Goal: Communication & Community: Answer question/provide support

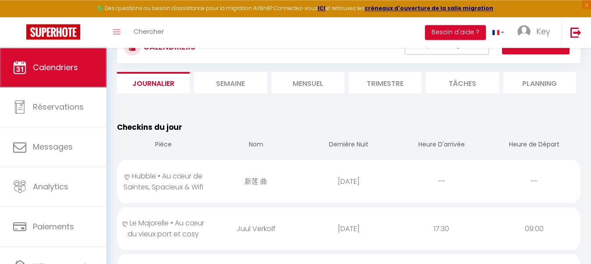
scroll to position [45, 0]
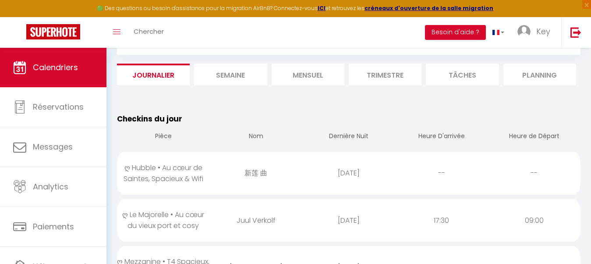
click at [211, 169] on div "新莲 曲" at bounding box center [256, 172] width 93 height 28
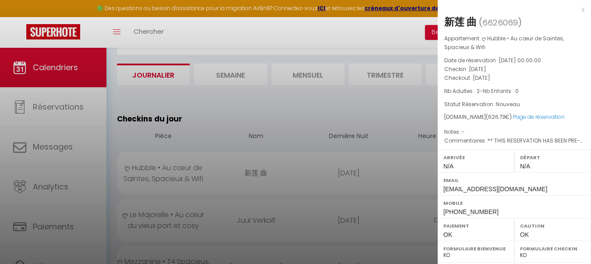
scroll to position [89, 0]
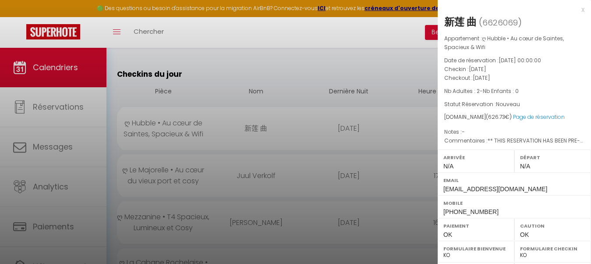
click at [251, 205] on div at bounding box center [295, 132] width 591 height 264
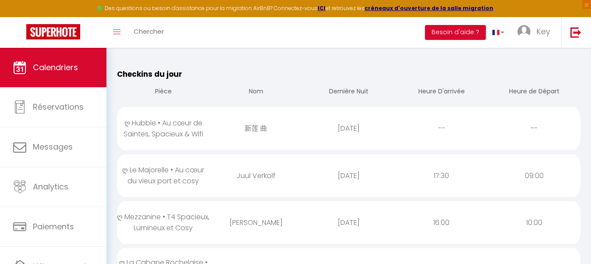
click at [205, 180] on div "ღ Le Majorelle • Au cœur du vieux port et cosy" at bounding box center [163, 174] width 93 height 39
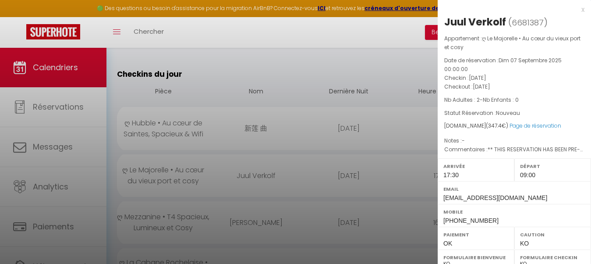
click at [293, 173] on div at bounding box center [295, 132] width 591 height 264
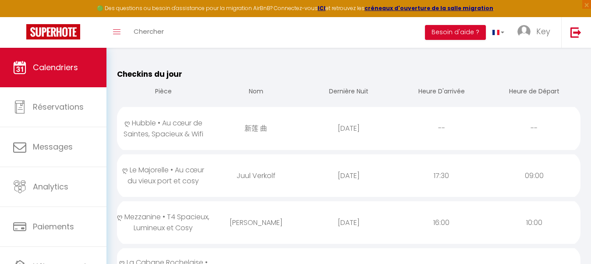
click at [282, 193] on td "Juul Verkolf" at bounding box center [256, 175] width 93 height 47
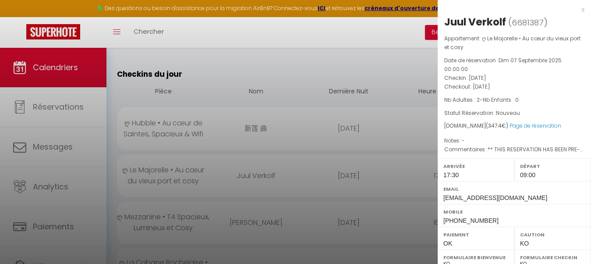
click at [282, 193] on div at bounding box center [295, 132] width 591 height 264
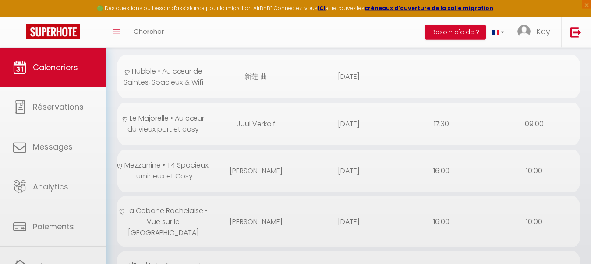
scroll to position [179, 0]
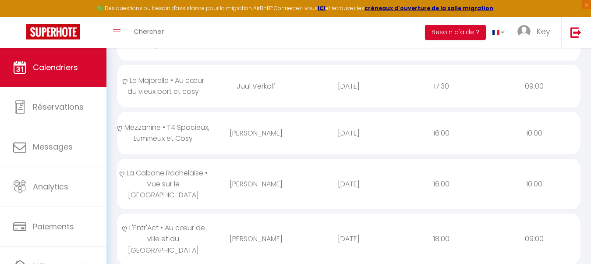
click at [278, 126] on div "[PERSON_NAME]" at bounding box center [256, 133] width 93 height 28
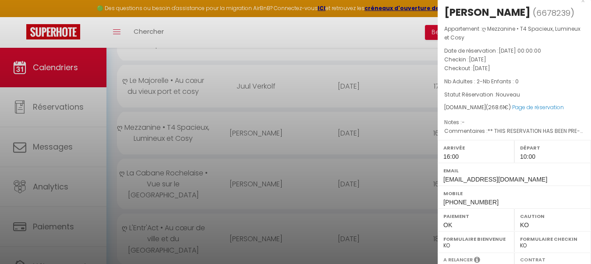
scroll to position [0, 0]
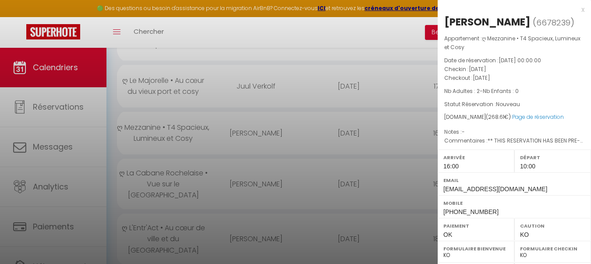
click at [334, 181] on div at bounding box center [295, 132] width 591 height 264
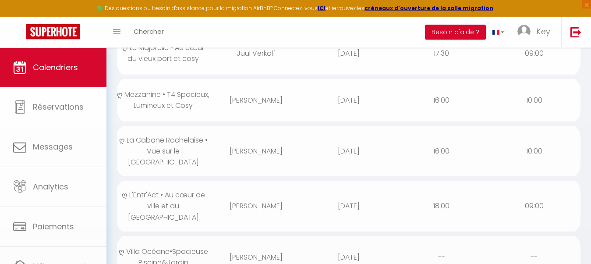
scroll to position [223, 0]
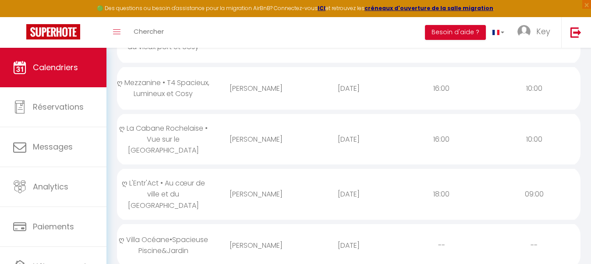
click at [301, 132] on div "[PERSON_NAME]" at bounding box center [256, 139] width 93 height 28
select select "23274"
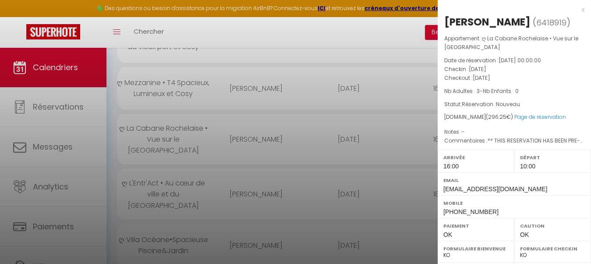
click at [301, 133] on div at bounding box center [295, 132] width 591 height 264
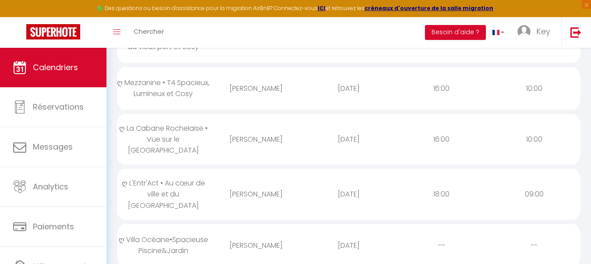
click at [306, 84] on div "[DATE]" at bounding box center [348, 88] width 93 height 28
select select
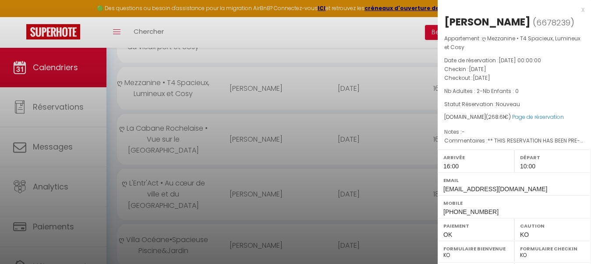
click at [306, 84] on div at bounding box center [295, 132] width 591 height 264
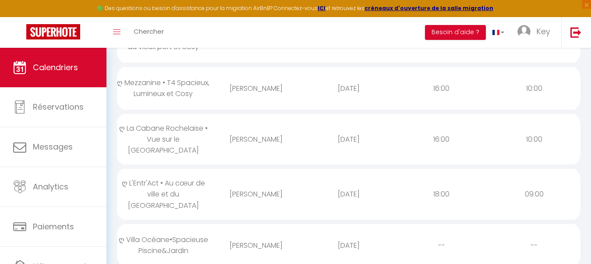
click at [272, 189] on div "[PERSON_NAME]" at bounding box center [256, 193] width 93 height 28
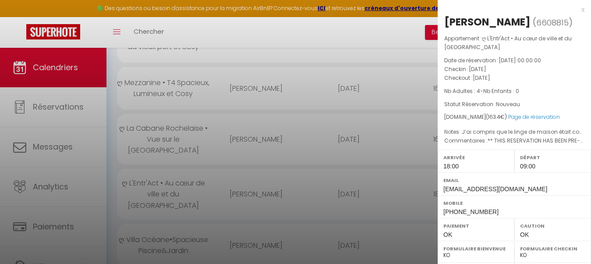
click at [274, 203] on div at bounding box center [295, 132] width 591 height 264
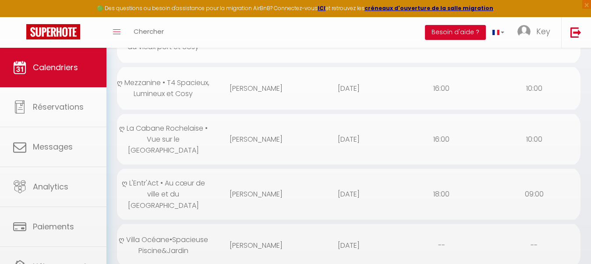
click at [308, 188] on div "[DATE]" at bounding box center [348, 193] width 93 height 28
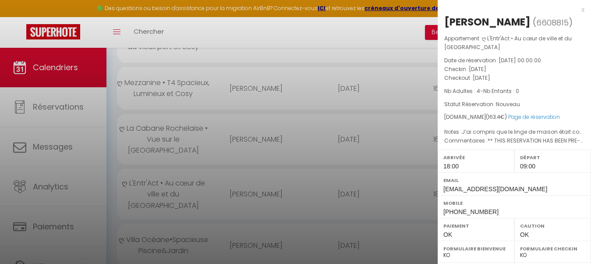
click at [308, 188] on div at bounding box center [295, 132] width 591 height 264
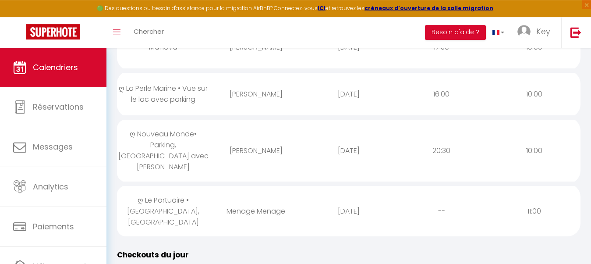
scroll to position [625, 0]
click at [197, 185] on div "ღ Le Portuaire • [GEOGRAPHIC_DATA], [GEOGRAPHIC_DATA]" at bounding box center [163, 210] width 93 height 50
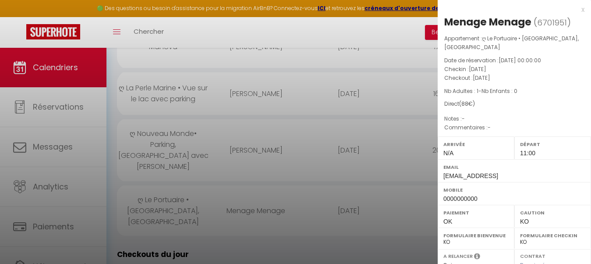
click at [197, 178] on div at bounding box center [295, 132] width 591 height 264
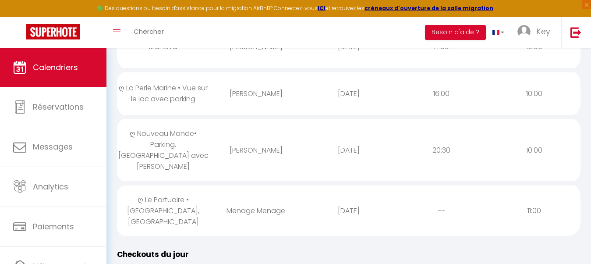
click at [231, 129] on td "[PERSON_NAME]" at bounding box center [256, 150] width 93 height 66
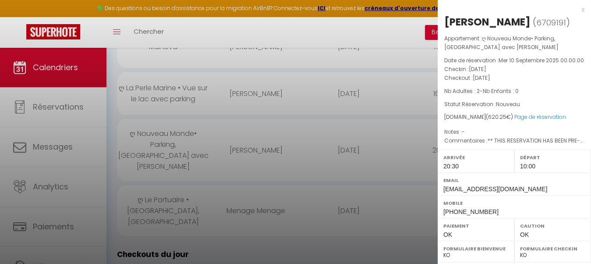
click at [254, 116] on div at bounding box center [295, 132] width 591 height 264
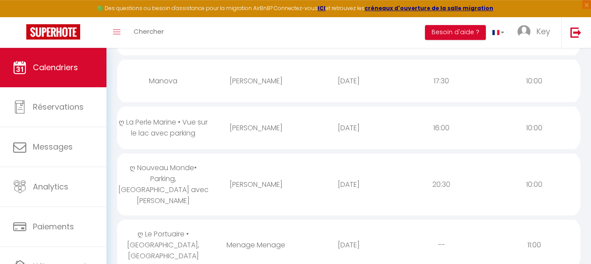
scroll to position [581, 0]
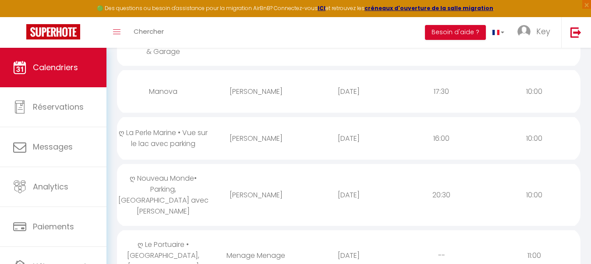
click at [236, 124] on div "[PERSON_NAME]" at bounding box center [256, 138] width 93 height 28
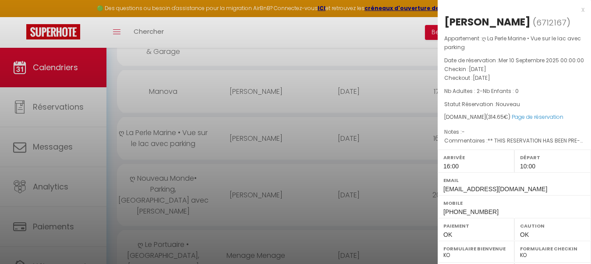
click at [236, 98] on div at bounding box center [295, 132] width 591 height 264
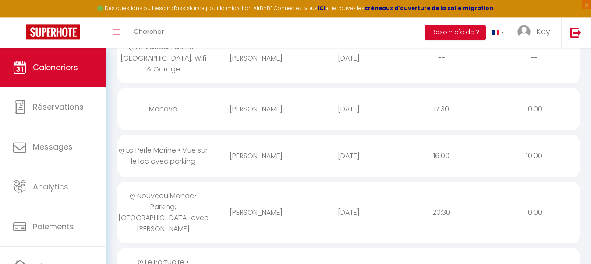
scroll to position [536, 0]
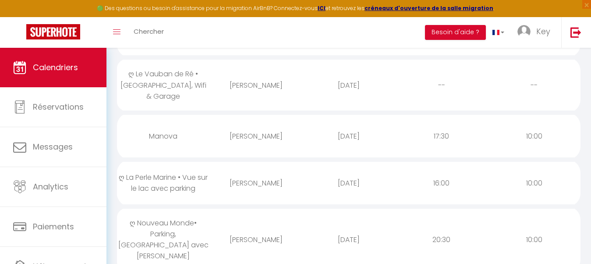
click at [189, 122] on div "Manova" at bounding box center [163, 136] width 93 height 28
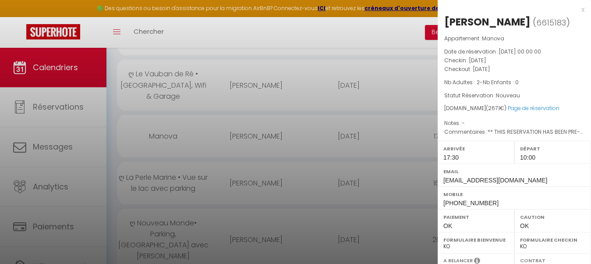
click at [189, 100] on div at bounding box center [295, 132] width 591 height 264
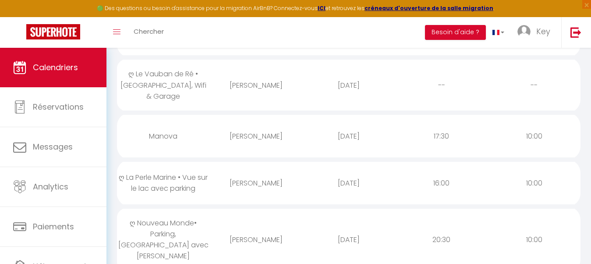
scroll to position [491, 0]
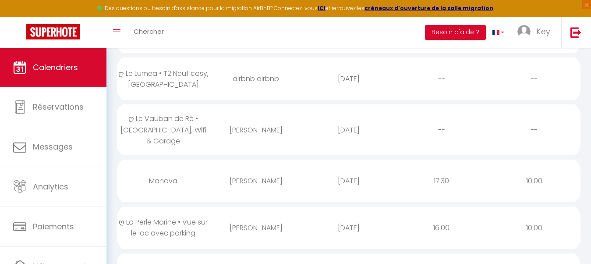
click at [198, 106] on div "ღ Le Vauban de Ré • [GEOGRAPHIC_DATA], Wifi & Garage" at bounding box center [163, 129] width 93 height 50
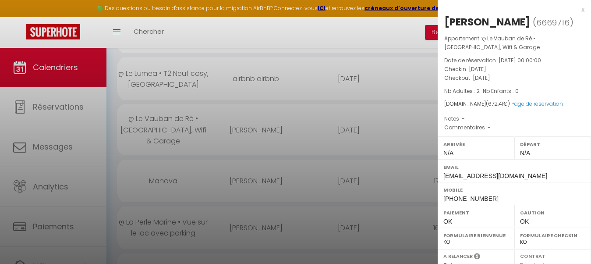
click at [498, 16] on div "[PERSON_NAME]" at bounding box center [487, 22] width 86 height 14
click at [498, 22] on div "[PERSON_NAME]" at bounding box center [487, 22] width 86 height 14
copy div "[PERSON_NAME]"
click at [260, 180] on div at bounding box center [295, 132] width 591 height 264
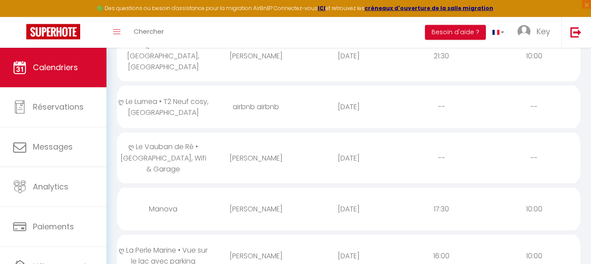
scroll to position [447, 0]
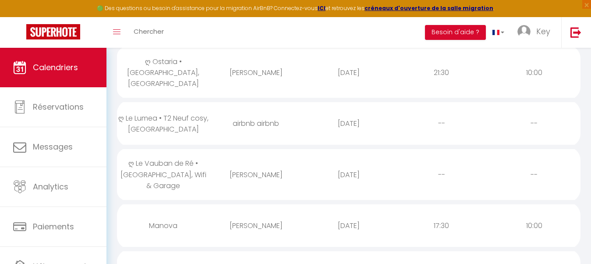
click at [257, 211] on div "[PERSON_NAME]" at bounding box center [256, 225] width 93 height 28
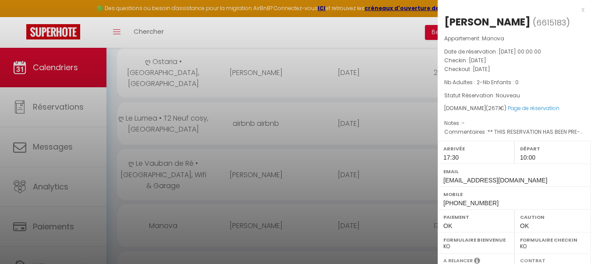
click at [255, 192] on div at bounding box center [295, 132] width 591 height 264
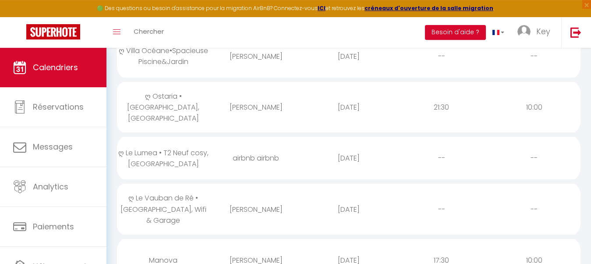
scroll to position [402, 0]
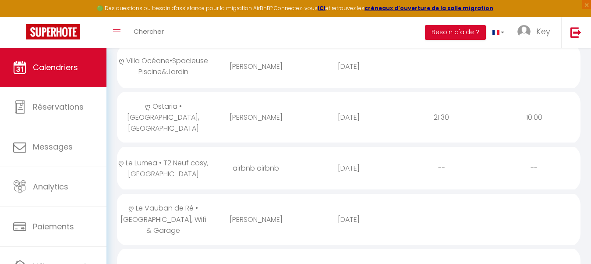
click at [278, 154] on div "airbnb airbnb" at bounding box center [256, 168] width 93 height 28
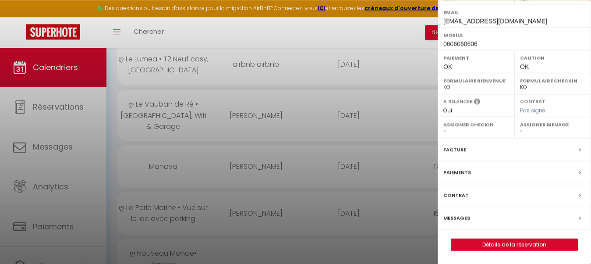
scroll to position [536, 0]
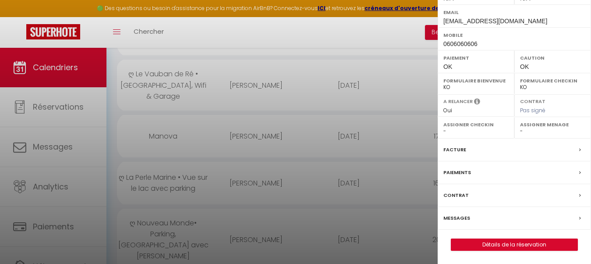
click at [230, 107] on div at bounding box center [295, 132] width 591 height 264
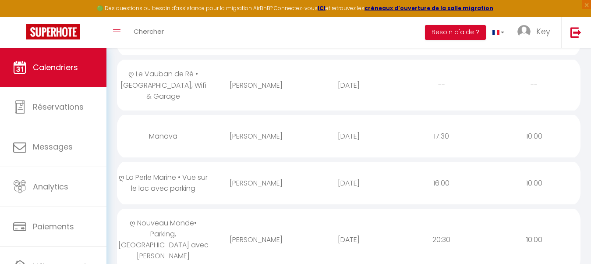
click at [303, 122] on div "[DATE]" at bounding box center [348, 136] width 93 height 28
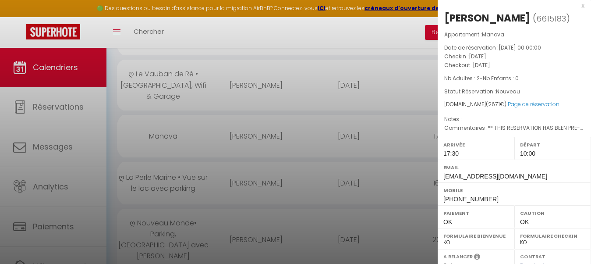
scroll to position [0, 0]
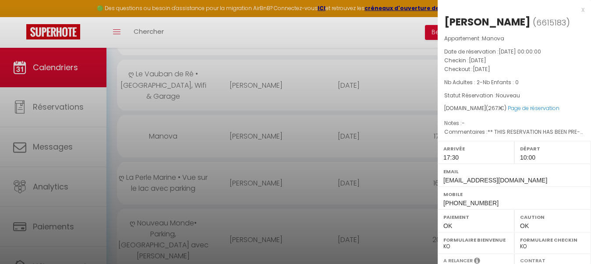
click at [231, 171] on div at bounding box center [295, 132] width 591 height 264
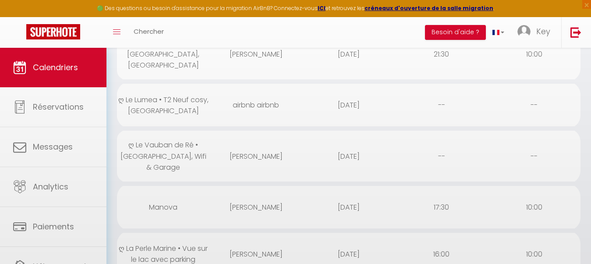
scroll to position [447, 0]
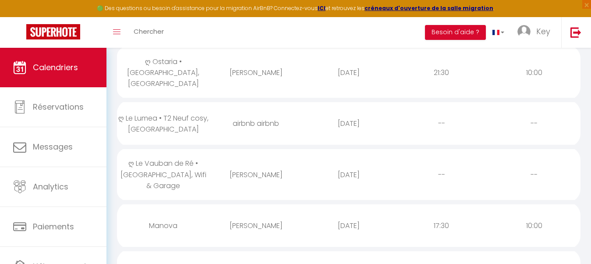
click at [264, 160] on div "[PERSON_NAME]" at bounding box center [256, 174] width 93 height 28
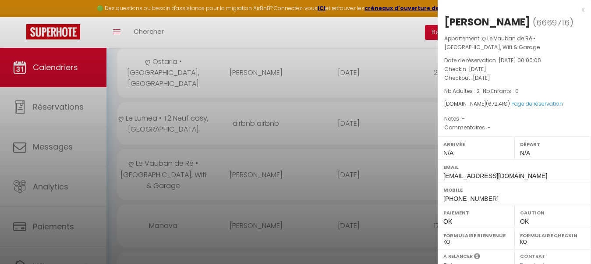
click at [264, 157] on div at bounding box center [295, 132] width 591 height 264
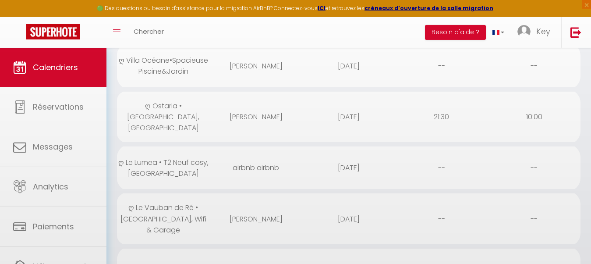
scroll to position [402, 0]
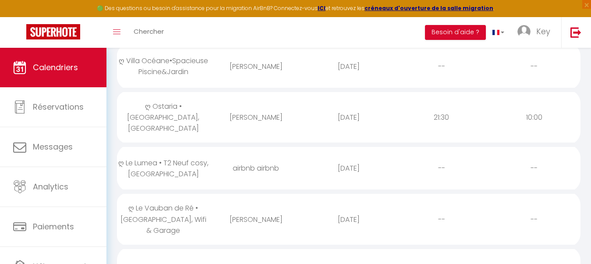
click at [264, 157] on div "airbnb airbnb" at bounding box center [256, 168] width 93 height 28
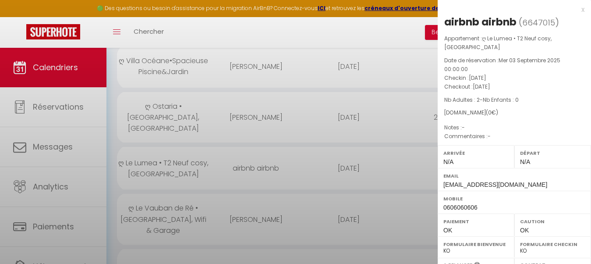
click at [264, 157] on div at bounding box center [295, 132] width 591 height 264
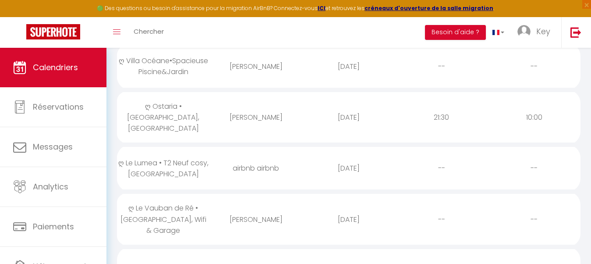
scroll to position [357, 0]
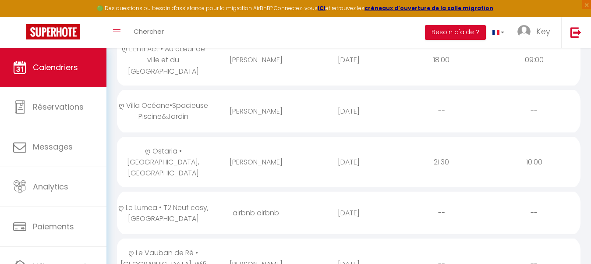
click at [295, 148] on div "[PERSON_NAME]" at bounding box center [256, 162] width 93 height 28
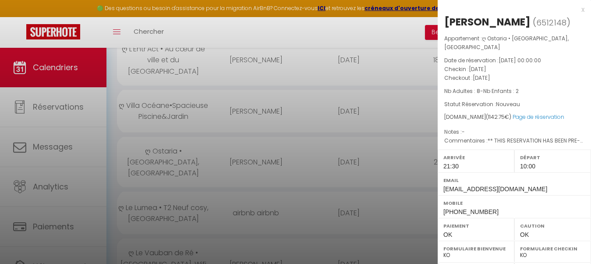
click at [295, 141] on div at bounding box center [295, 132] width 591 height 264
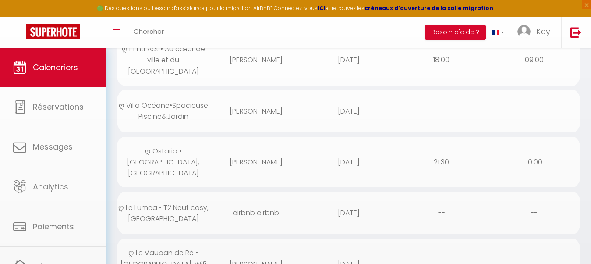
scroll to position [268, 0]
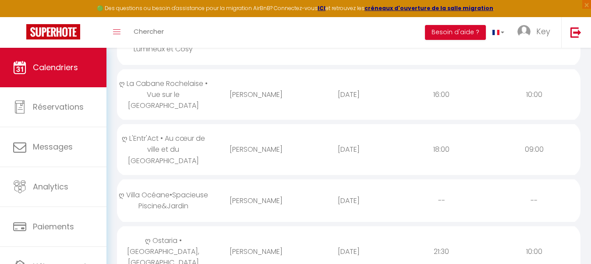
click at [254, 186] on div "[PERSON_NAME]" at bounding box center [256, 200] width 93 height 28
select select "0"
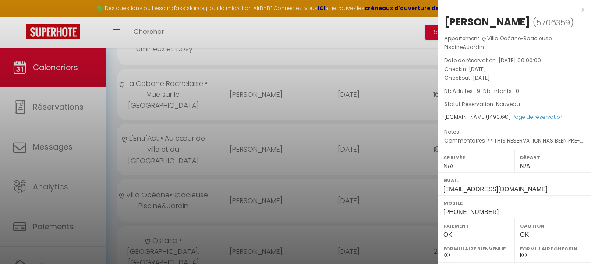
click at [254, 179] on div at bounding box center [295, 132] width 591 height 264
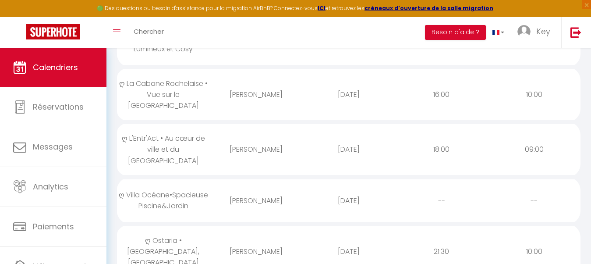
click at [258, 149] on div "[PERSON_NAME]" at bounding box center [256, 149] width 93 height 28
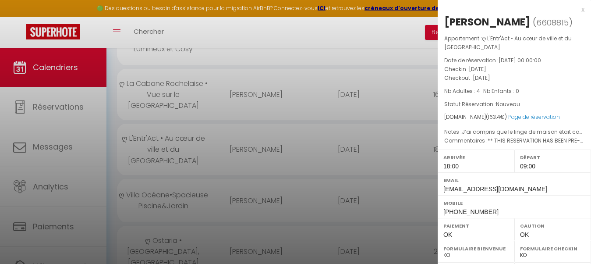
click at [258, 149] on div at bounding box center [295, 132] width 591 height 264
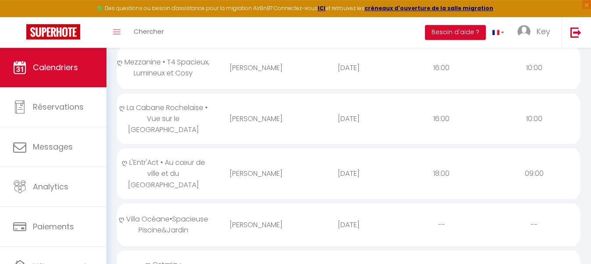
scroll to position [223, 0]
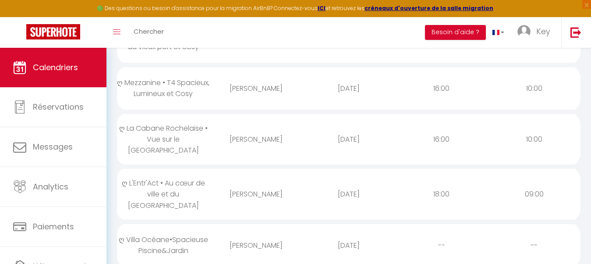
click at [267, 140] on div "[PERSON_NAME]" at bounding box center [256, 139] width 93 height 28
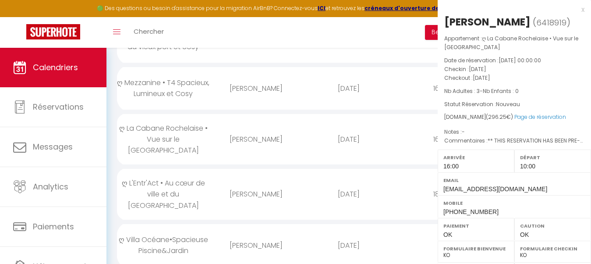
select select "23274"
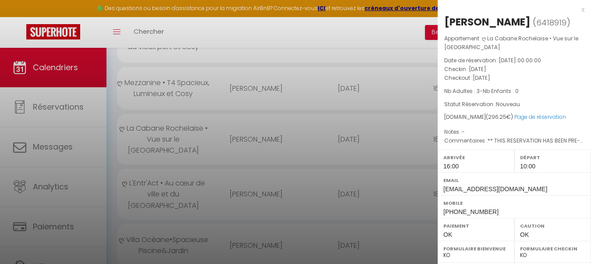
click at [267, 140] on div at bounding box center [295, 132] width 591 height 264
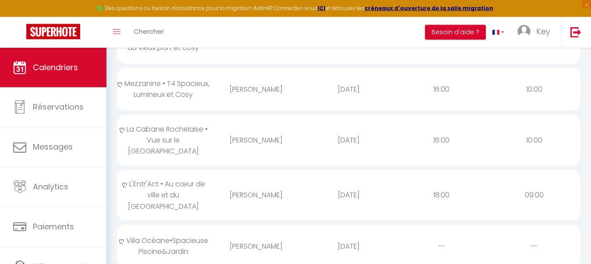
scroll to position [179, 0]
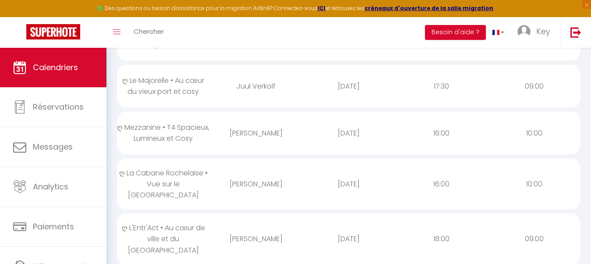
click at [274, 135] on div "[PERSON_NAME]" at bounding box center [256, 133] width 93 height 28
select select
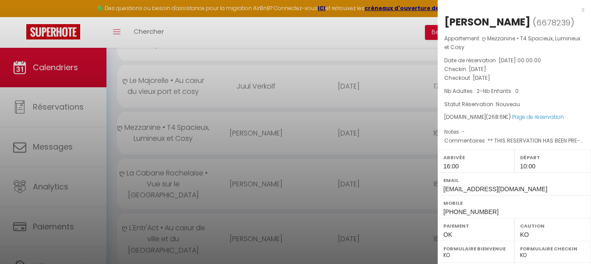
click at [274, 135] on div at bounding box center [295, 132] width 591 height 264
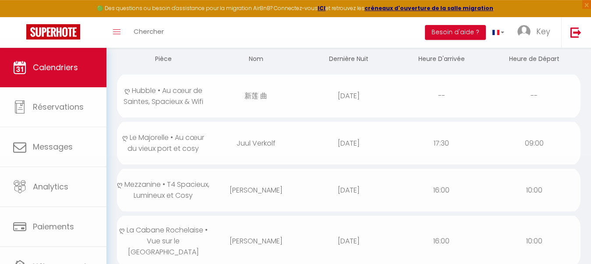
scroll to position [89, 0]
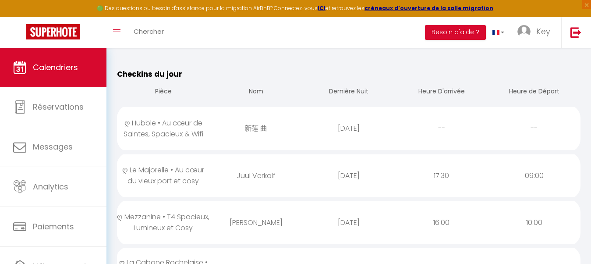
click at [267, 176] on div "Juul Verkolf" at bounding box center [256, 175] width 93 height 28
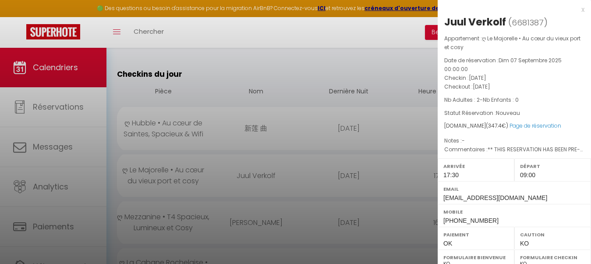
click at [267, 176] on div at bounding box center [295, 132] width 591 height 264
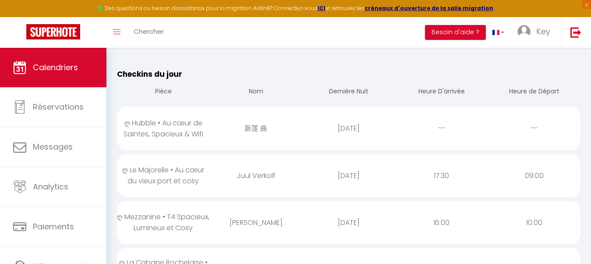
click at [281, 136] on div "新莲 曲" at bounding box center [256, 128] width 93 height 28
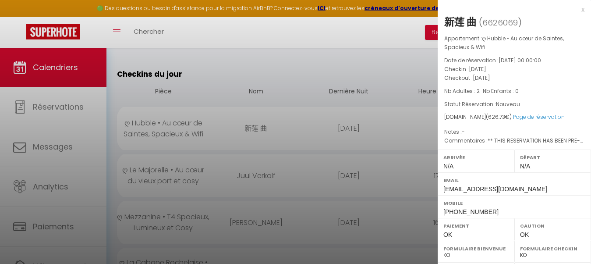
click at [281, 136] on div at bounding box center [295, 132] width 591 height 264
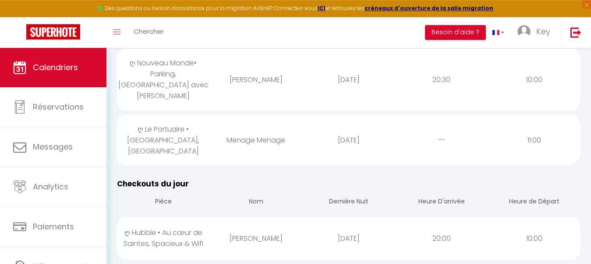
scroll to position [714, 0]
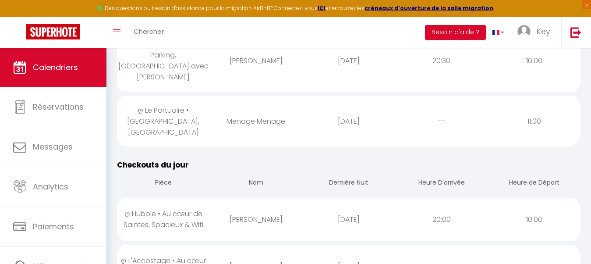
click at [270, 107] on div "Menage Menage" at bounding box center [256, 121] width 93 height 28
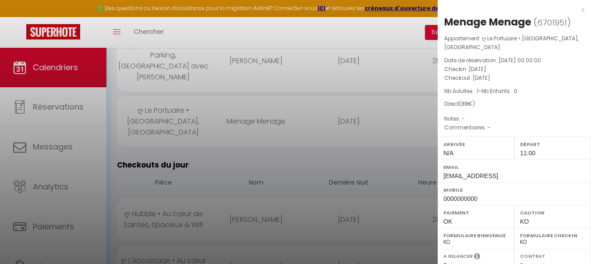
click at [281, 174] on div at bounding box center [295, 132] width 591 height 264
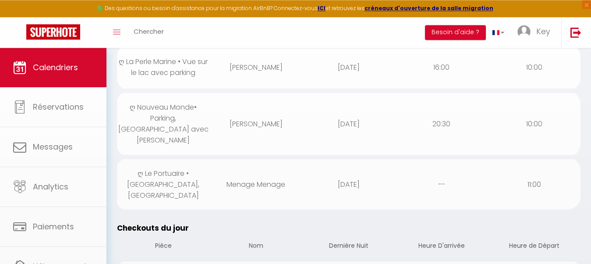
scroll to position [625, 0]
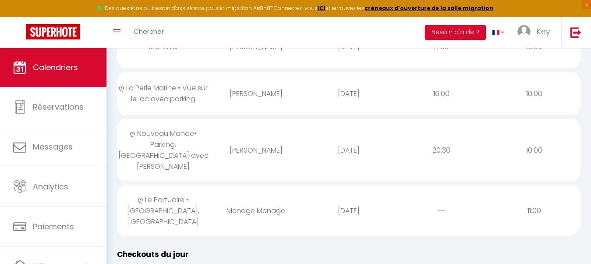
click at [217, 136] on div "[PERSON_NAME]" at bounding box center [256, 150] width 93 height 28
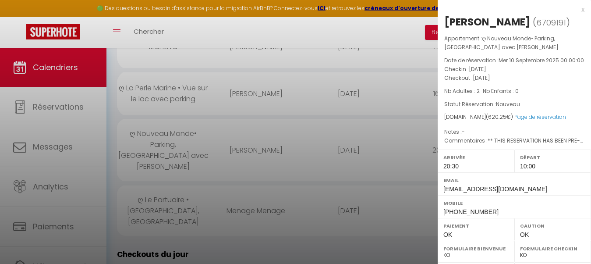
click at [497, 18] on div "[PERSON_NAME]" at bounding box center [487, 22] width 86 height 14
copy div "[PERSON_NAME]"
click at [225, 133] on div at bounding box center [295, 132] width 591 height 264
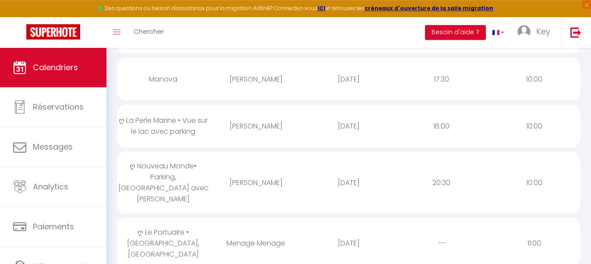
scroll to position [581, 0]
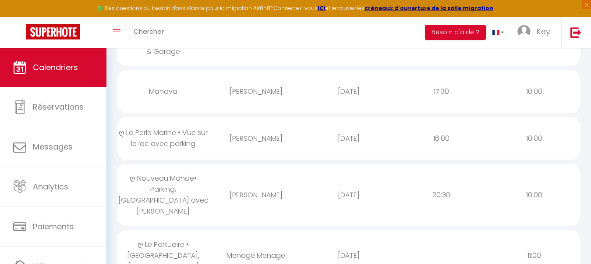
click at [277, 121] on td "[PERSON_NAME]" at bounding box center [256, 138] width 93 height 47
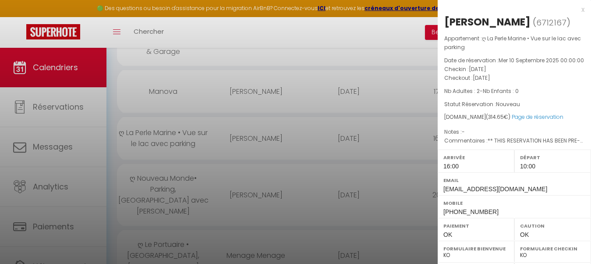
click at [466, 30] on div "[PERSON_NAME] ( 6712167 ) Appartement : ღ La Perle Marine • Vue sur le lac avec…" at bounding box center [513, 216] width 153 height 403
click at [475, 25] on div "[PERSON_NAME]" at bounding box center [487, 22] width 86 height 14
copy div "[PERSON_NAME]"
click at [241, 161] on div at bounding box center [295, 132] width 591 height 264
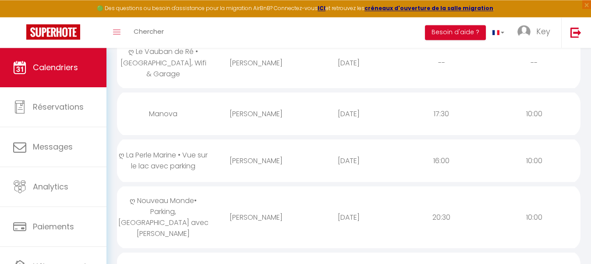
scroll to position [536, 0]
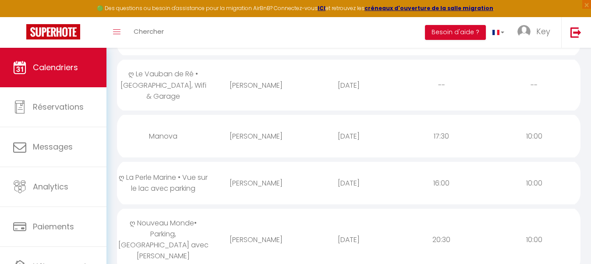
click at [262, 122] on div "[PERSON_NAME]" at bounding box center [256, 136] width 93 height 28
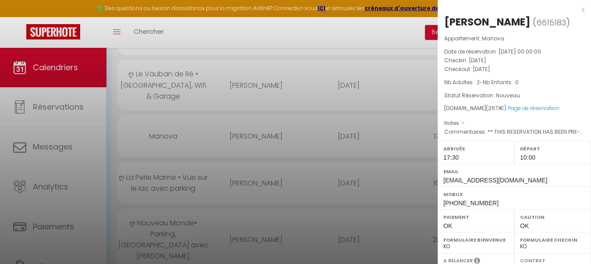
click at [500, 22] on div "[PERSON_NAME]" at bounding box center [487, 22] width 86 height 14
copy div "POIRIER"
click at [248, 183] on div at bounding box center [295, 132] width 591 height 264
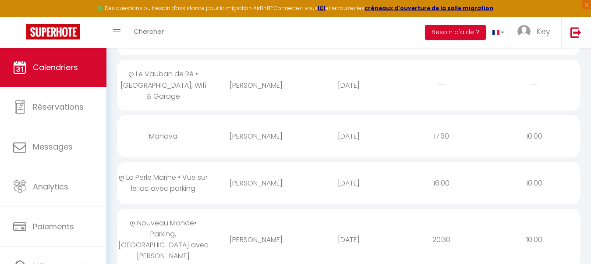
scroll to position [491, 0]
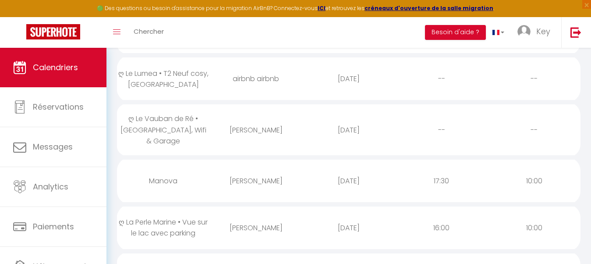
click at [271, 116] on div "[PERSON_NAME]" at bounding box center [256, 130] width 93 height 28
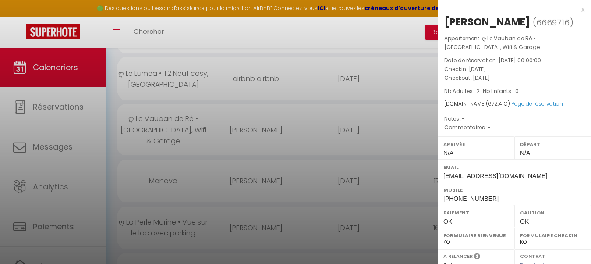
click at [516, 22] on div "[PERSON_NAME]" at bounding box center [487, 22] width 86 height 14
copy div "[PERSON_NAME]"
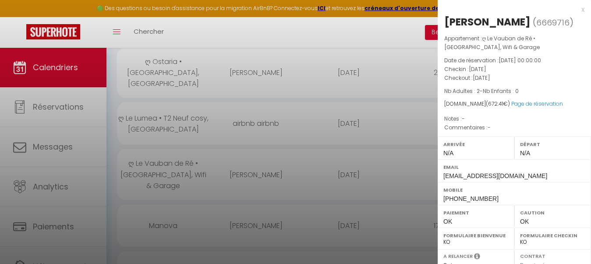
click at [269, 156] on div at bounding box center [295, 132] width 591 height 264
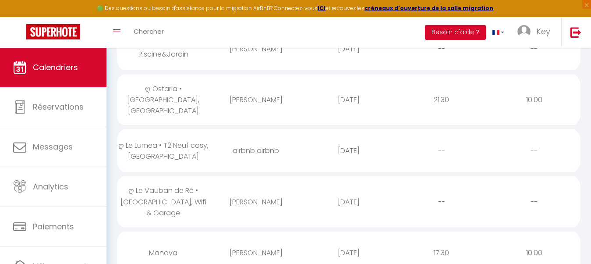
scroll to position [402, 0]
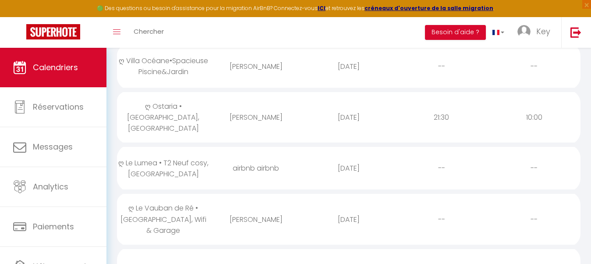
click at [265, 154] on div "airbnb airbnb" at bounding box center [256, 168] width 93 height 28
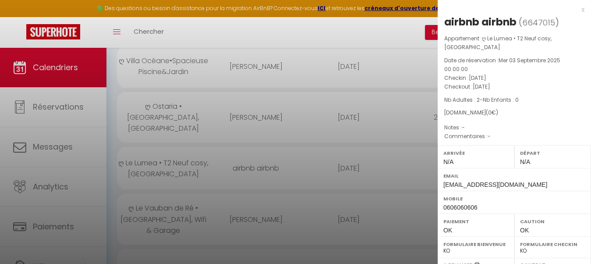
drag, startPoint x: 266, startPoint y: 155, endPoint x: 264, endPoint y: 165, distance: 9.9
click at [266, 155] on div at bounding box center [295, 132] width 591 height 264
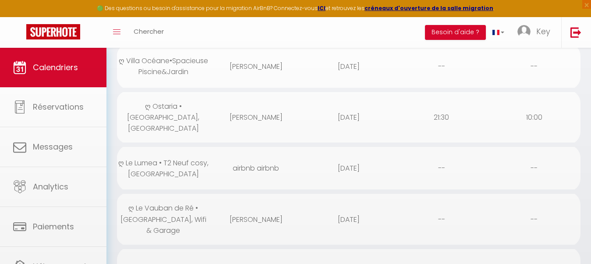
scroll to position [357, 0]
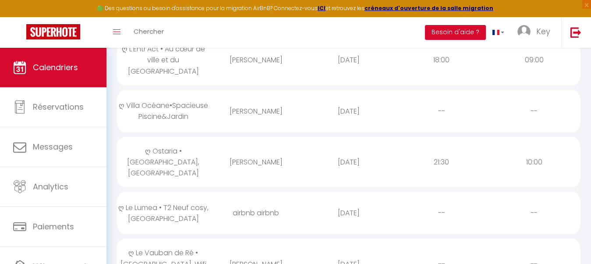
click at [273, 151] on div "[PERSON_NAME]" at bounding box center [256, 162] width 93 height 28
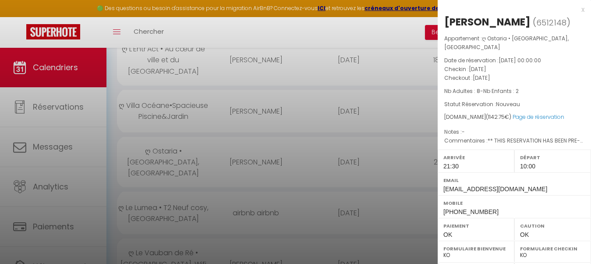
click at [466, 24] on div "[PERSON_NAME]" at bounding box center [487, 22] width 86 height 14
copy div "[GEOGRAPHIC_DATA]"
click at [345, 142] on div at bounding box center [295, 132] width 591 height 264
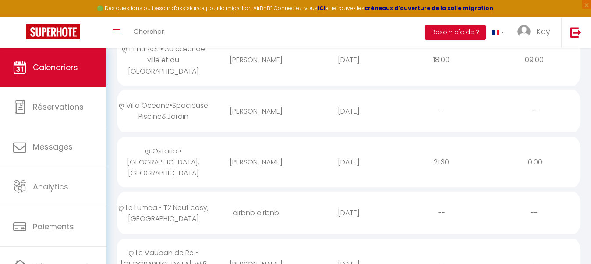
click at [251, 148] on div "[PERSON_NAME]" at bounding box center [256, 162] width 93 height 28
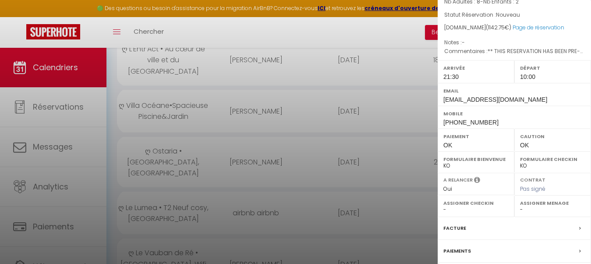
scroll to position [0, 0]
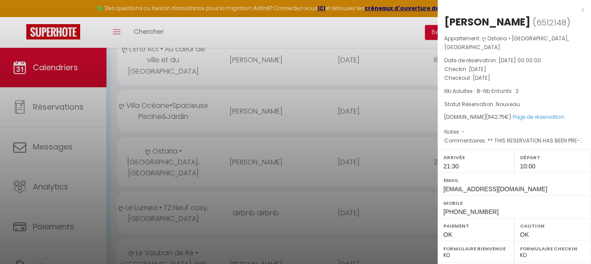
click at [307, 123] on div at bounding box center [295, 132] width 591 height 264
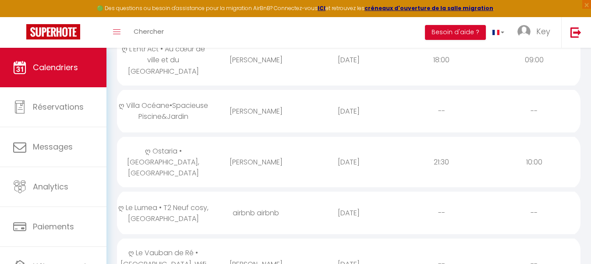
click at [278, 148] on div "[PERSON_NAME]" at bounding box center [256, 162] width 93 height 28
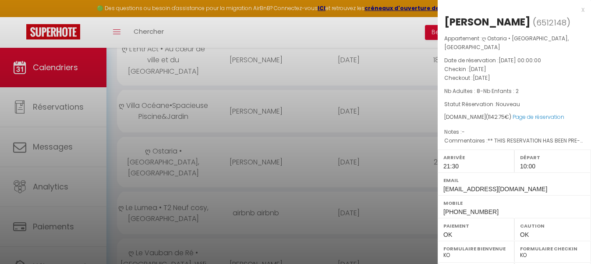
click at [472, 215] on span "[PHONE_NUMBER]" at bounding box center [470, 211] width 55 height 7
copy span "33698329253"
click at [296, 158] on div at bounding box center [295, 132] width 591 height 264
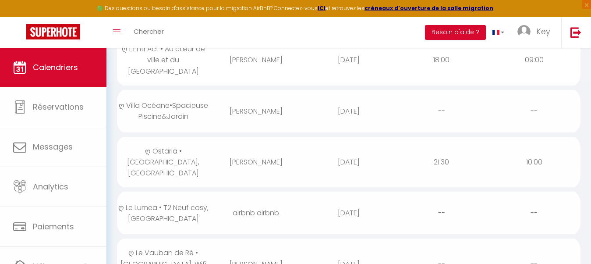
scroll to position [313, 0]
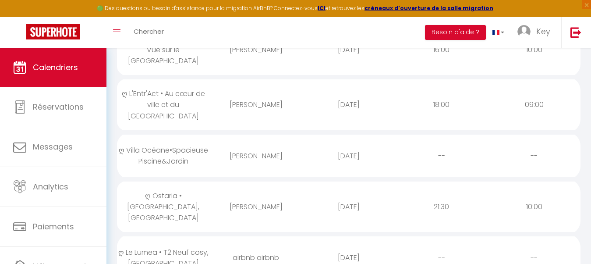
click at [290, 153] on div "[PERSON_NAME]" at bounding box center [256, 155] width 93 height 28
select select "0"
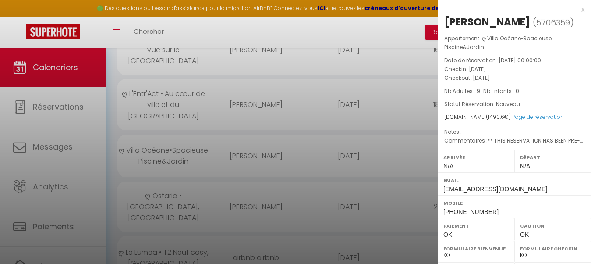
click at [307, 144] on div at bounding box center [295, 132] width 591 height 264
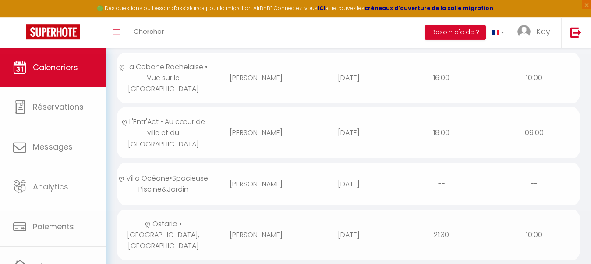
scroll to position [268, 0]
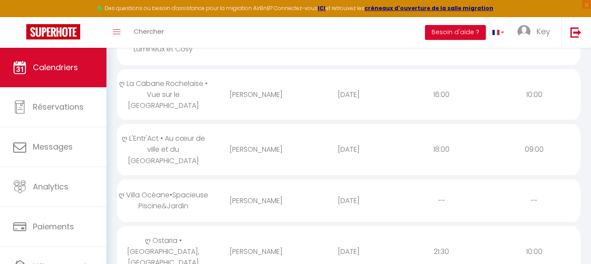
click at [307, 144] on div "[DATE]" at bounding box center [348, 149] width 93 height 28
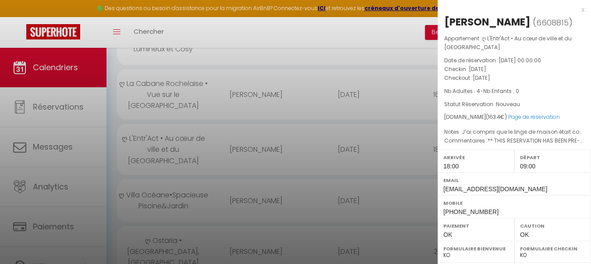
click at [465, 21] on div "[PERSON_NAME]" at bounding box center [487, 22] width 86 height 14
copy div "[PERSON_NAME]"
click at [248, 152] on div at bounding box center [295, 132] width 591 height 264
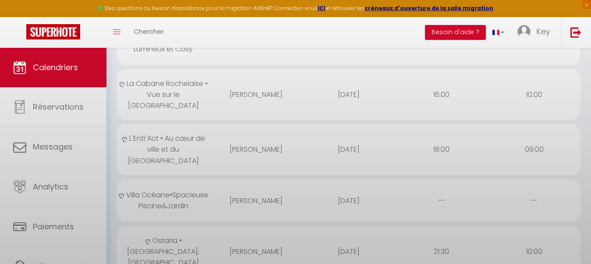
scroll to position [223, 0]
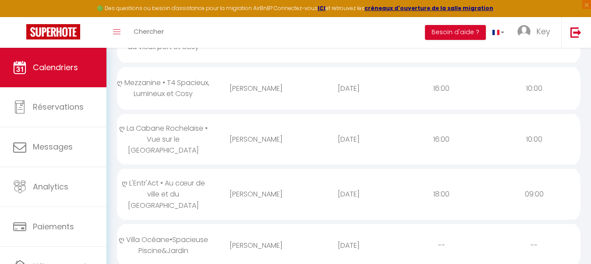
click at [282, 143] on div "[PERSON_NAME]" at bounding box center [256, 139] width 93 height 28
select select "23274"
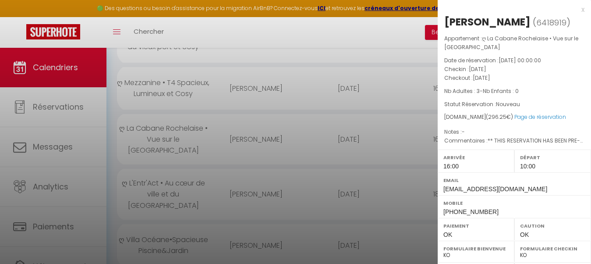
click at [496, 16] on div "[PERSON_NAME]" at bounding box center [487, 22] width 86 height 14
copy div "IBARS"
click at [241, 164] on div at bounding box center [295, 132] width 591 height 264
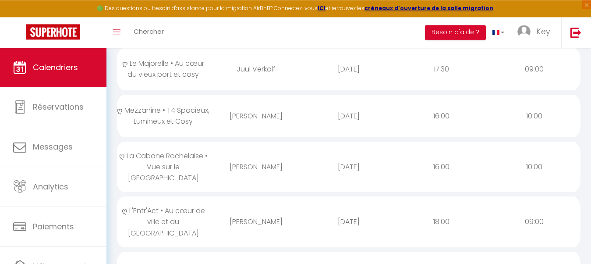
scroll to position [179, 0]
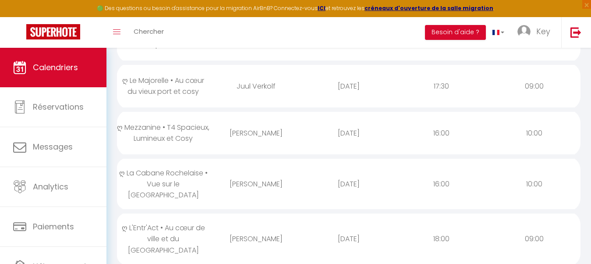
click at [258, 143] on div "[PERSON_NAME]" at bounding box center [256, 133] width 93 height 28
select select
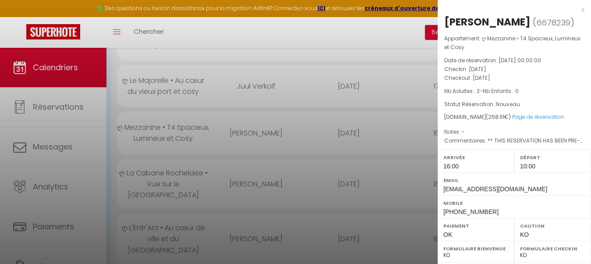
click at [512, 21] on div "[PERSON_NAME]" at bounding box center [487, 22] width 86 height 14
click at [237, 180] on div at bounding box center [295, 132] width 591 height 264
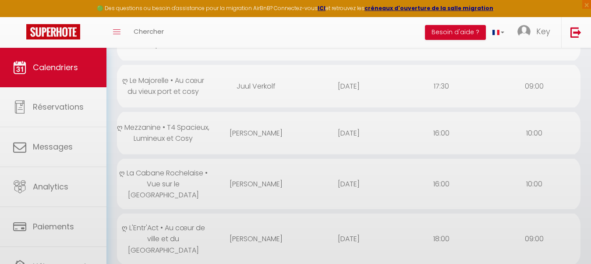
scroll to position [89, 0]
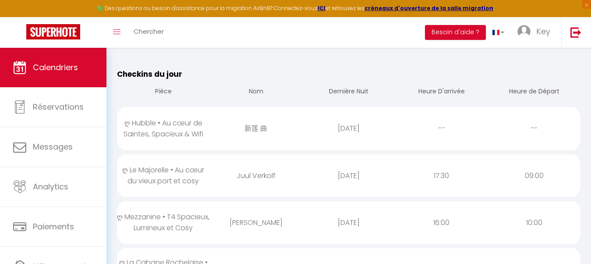
click at [257, 190] on td "Juul Verkolf" at bounding box center [256, 175] width 93 height 47
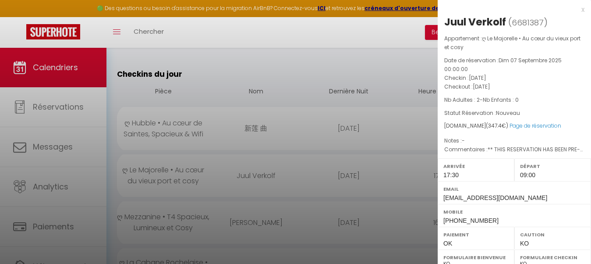
click at [278, 211] on div at bounding box center [295, 132] width 591 height 264
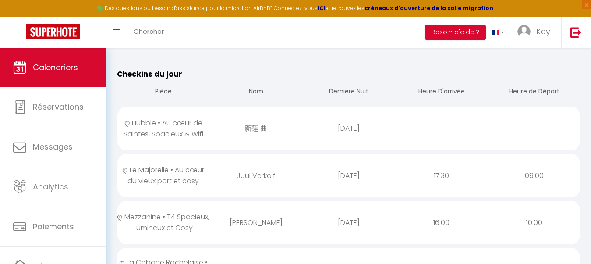
click at [289, 134] on div "新莲 曲" at bounding box center [256, 128] width 93 height 28
select select "0"
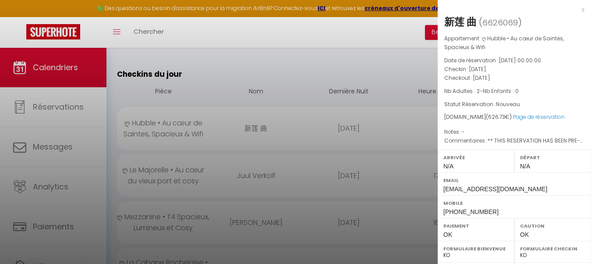
click at [468, 27] on div "新莲 曲" at bounding box center [460, 22] width 32 height 14
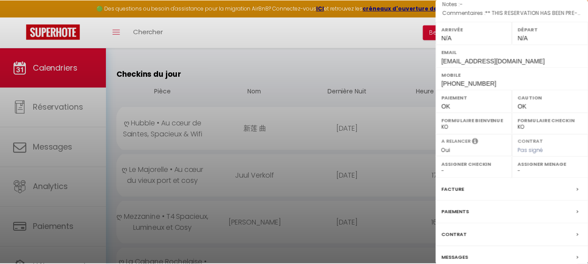
scroll to position [134, 0]
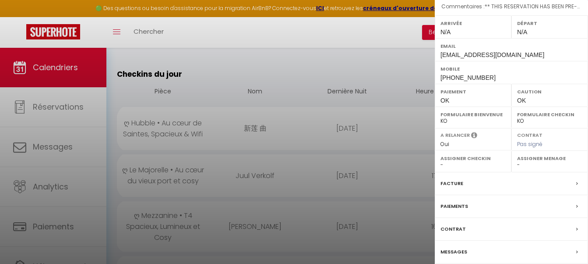
click at [225, 59] on div at bounding box center [294, 132] width 588 height 264
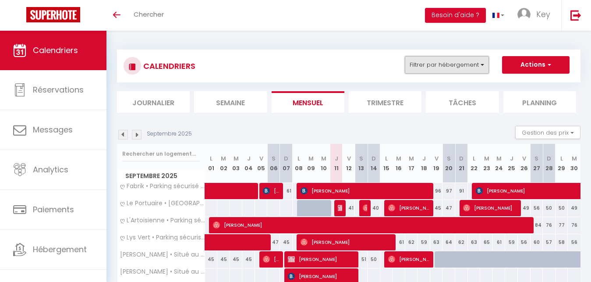
click at [424, 68] on button "Filtrer par hébergement" at bounding box center [447, 65] width 84 height 18
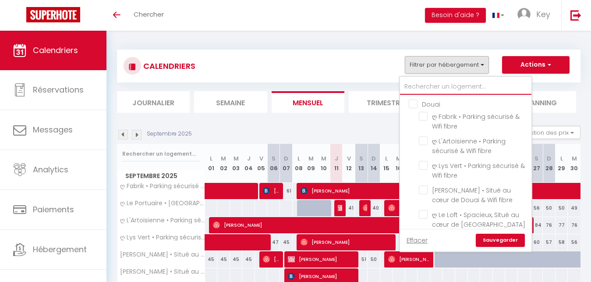
click at [426, 91] on input "text" at bounding box center [465, 87] width 131 height 16
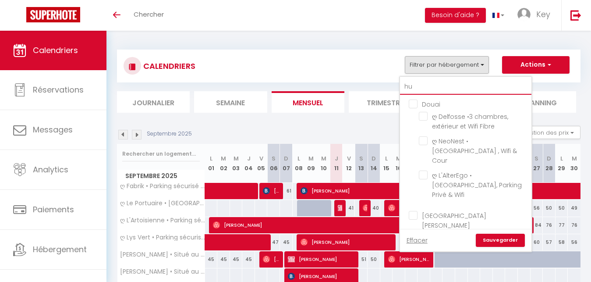
type input "hub"
checkbox input "false"
type input "hubb"
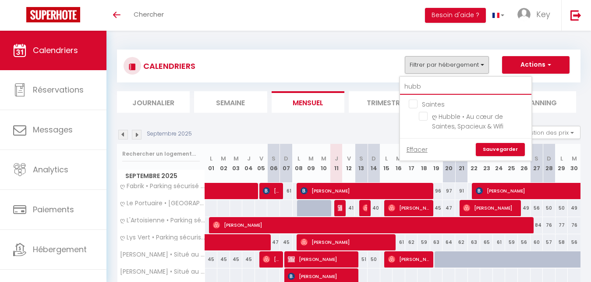
checkbox input "false"
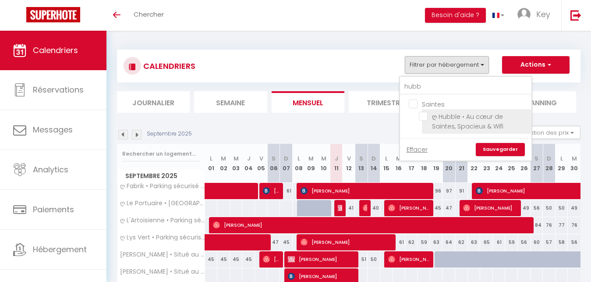
click at [465, 124] on span "ღ Hubble • Au cœur de Saintes, Spacieux & Wifi" at bounding box center [467, 121] width 71 height 18
click at [465, 120] on input "ღ Hubble • Au cœur de Saintes, Spacieux & Wifi" at bounding box center [473, 116] width 109 height 9
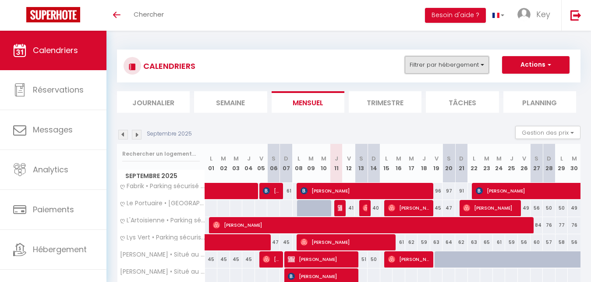
click at [459, 62] on button "Filtrer par hébergement" at bounding box center [447, 65] width 84 height 18
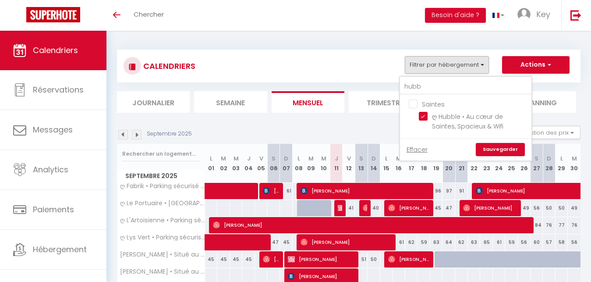
click at [497, 152] on link "Sauvegarder" at bounding box center [499, 149] width 49 height 13
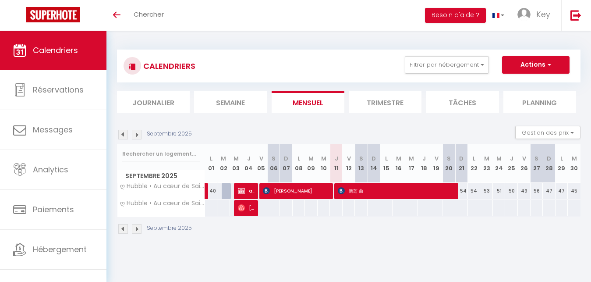
click at [328, 194] on span "[PERSON_NAME]" at bounding box center [297, 190] width 68 height 17
select select "OK"
select select "1"
select select "0"
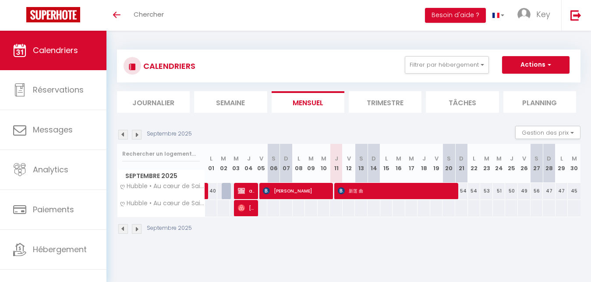
select select "1"
select select
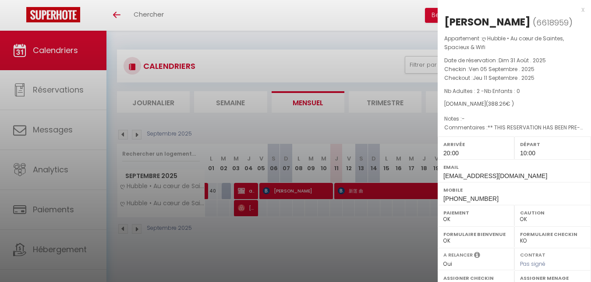
click at [511, 18] on div "[PERSON_NAME]" at bounding box center [487, 22] width 86 height 14
copy div "Fernandes"
click at [303, 150] on div at bounding box center [295, 141] width 591 height 282
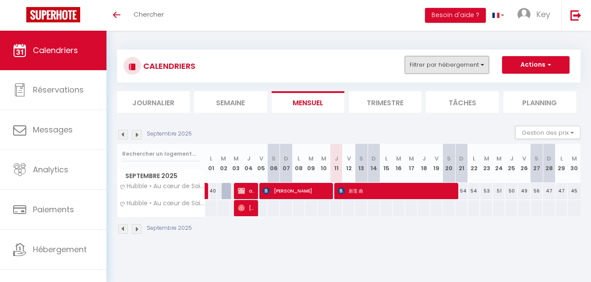
click at [467, 59] on button "Filtrer par hébergement" at bounding box center [447, 65] width 84 height 18
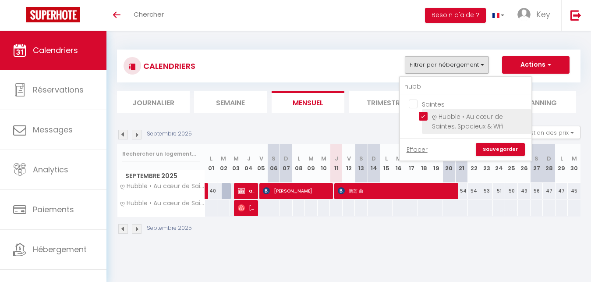
click at [425, 114] on input "ღ Hubble • Au cœur de Saintes, Spacieux & Wifi" at bounding box center [473, 116] width 109 height 9
checkbox input "false"
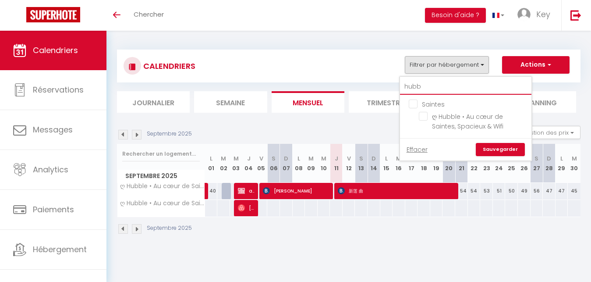
click at [454, 84] on input "hubb" at bounding box center [465, 87] width 131 height 16
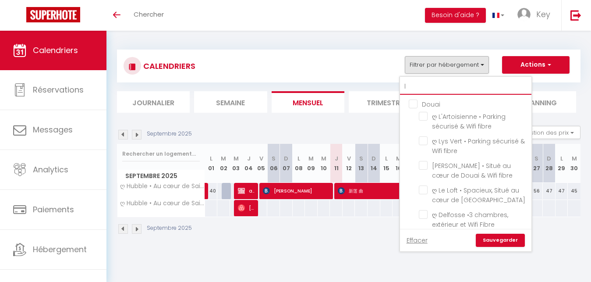
type input "lu"
checkbox input "false"
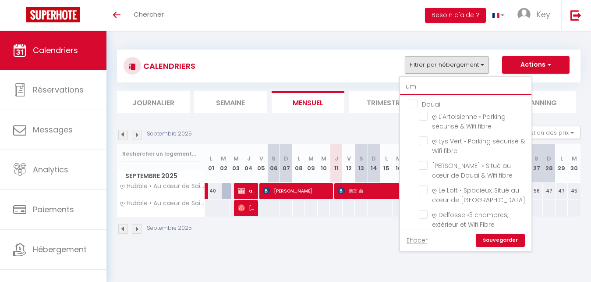
type input "lume"
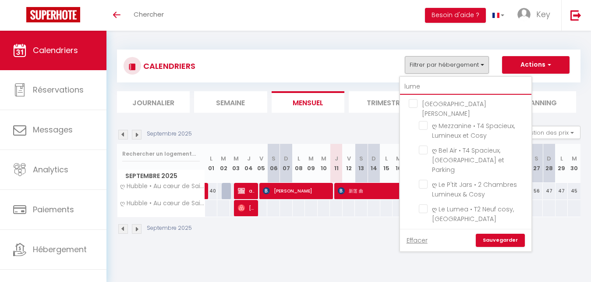
checkbox input "false"
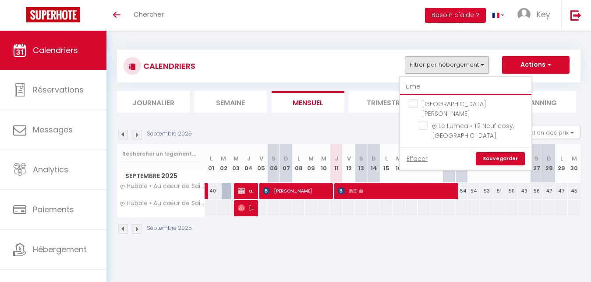
type input "lume"
click at [419, 116] on ul "La Rochelle ღ Le Lumea • T2 Neuf cosy, Balcon & Parking" at bounding box center [465, 121] width 131 height 53
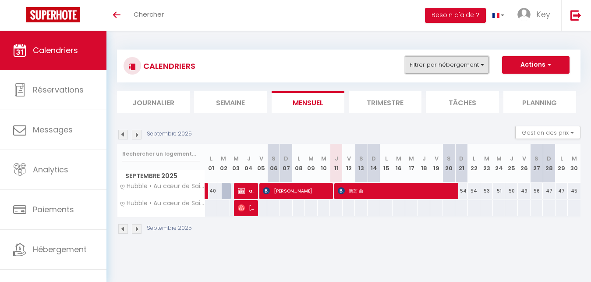
click at [440, 64] on button "Filtrer par hébergement" at bounding box center [447, 65] width 84 height 18
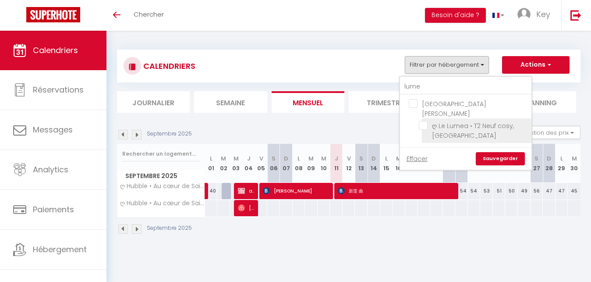
click at [426, 121] on input "ღ Le Lumea • T2 Neuf cosy, [GEOGRAPHIC_DATA]" at bounding box center [473, 125] width 109 height 9
checkbox input "true"
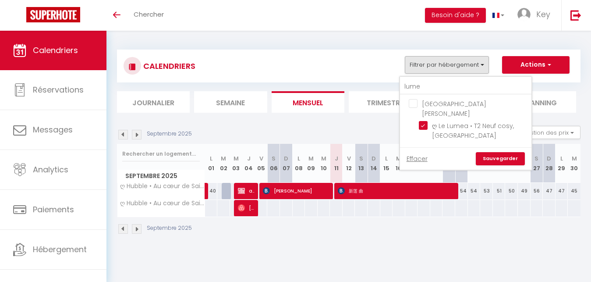
click at [515, 152] on link "Sauvegarder" at bounding box center [499, 158] width 49 height 13
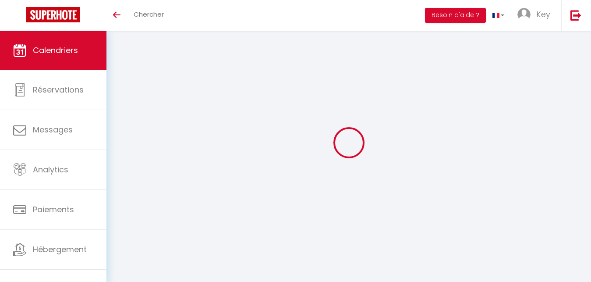
select select "0"
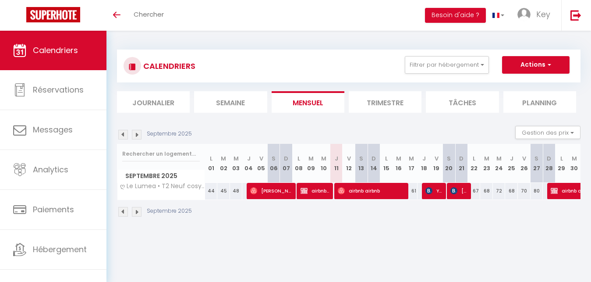
click at [356, 192] on span "airbnb airbnb" at bounding box center [372, 190] width 68 height 17
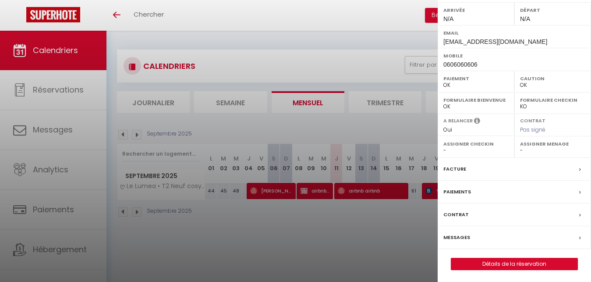
scroll to position [135, 0]
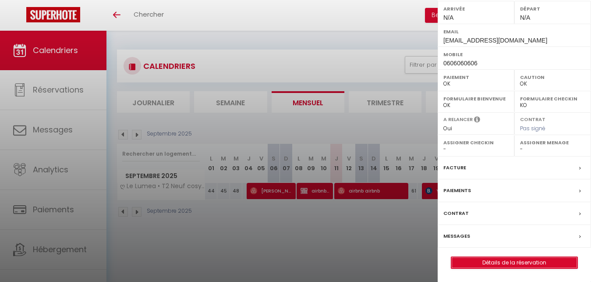
click at [487, 264] on link "Détails de la réservation" at bounding box center [514, 262] width 126 height 11
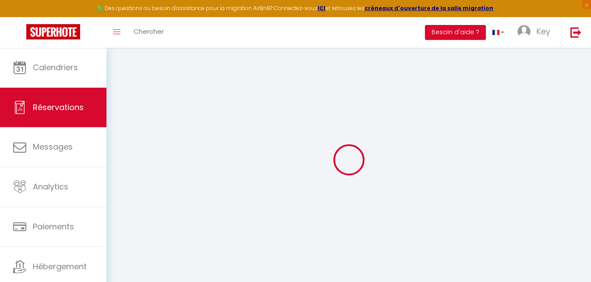
type input "airbnb"
type input "[EMAIL_ADDRESS][DOMAIN_NAME]"
type input "0606060606"
select select "FR"
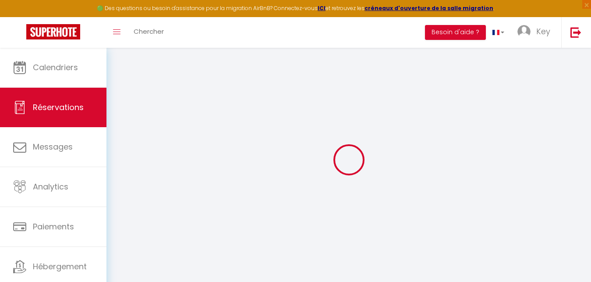
select select "62490"
select select "1"
select select
type input "2"
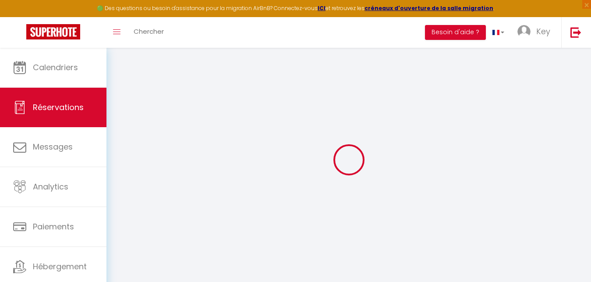
select select "12"
select select "15"
checkbox input "false"
type input "0"
select select "1"
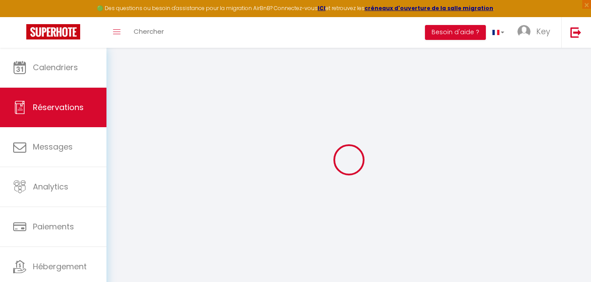
type input "0"
select select
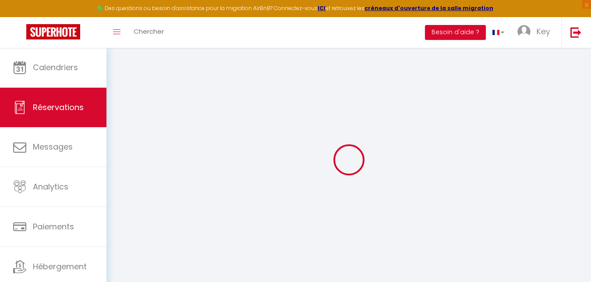
checkbox input "false"
select select
checkbox input "false"
select select
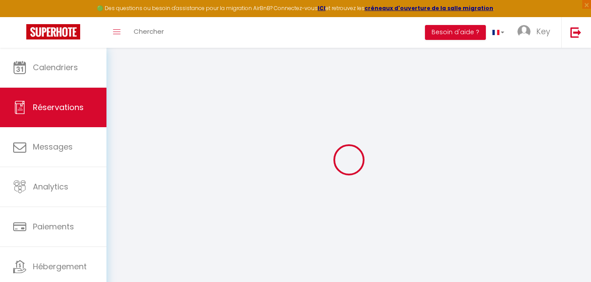
select select
checkbox input "false"
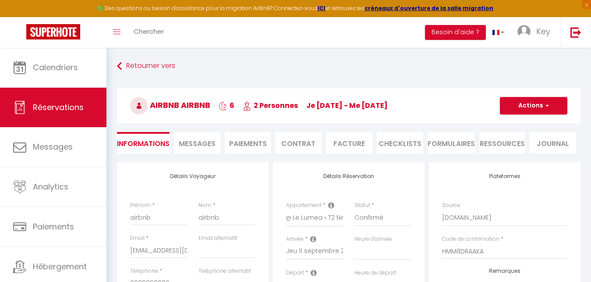
select select
checkbox input "false"
select select
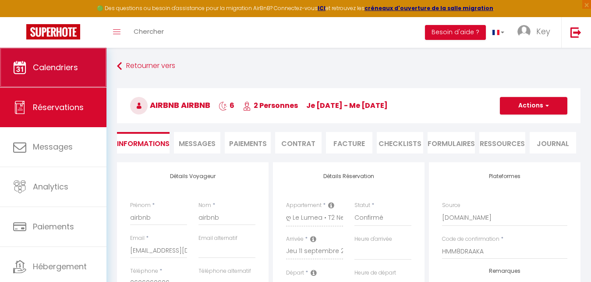
click at [65, 73] on span "Calendriers" at bounding box center [55, 67] width 45 height 11
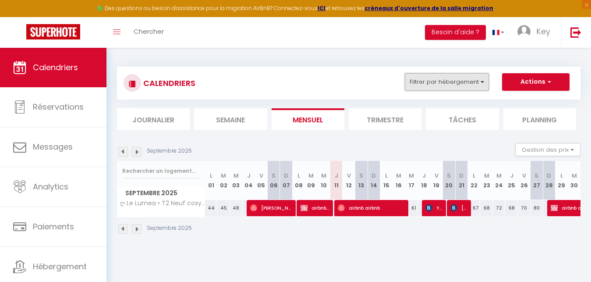
click at [441, 84] on button "Filtrer par hébergement" at bounding box center [447, 82] width 84 height 18
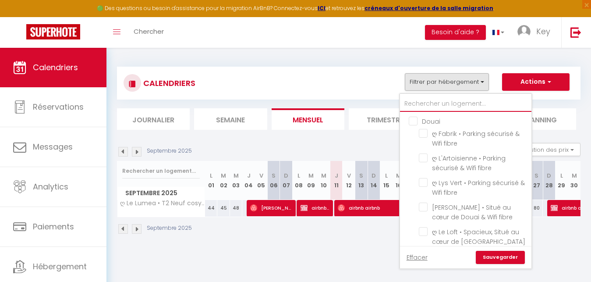
click at [430, 99] on input "text" at bounding box center [465, 104] width 131 height 16
type input "h"
checkbox input "false"
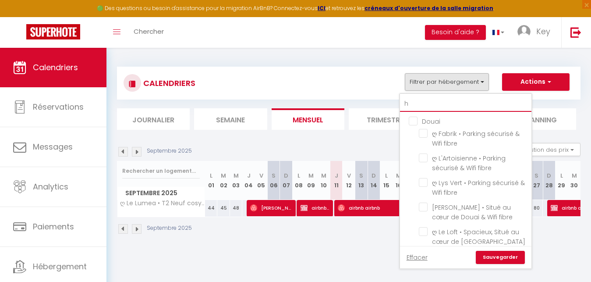
checkbox input "false"
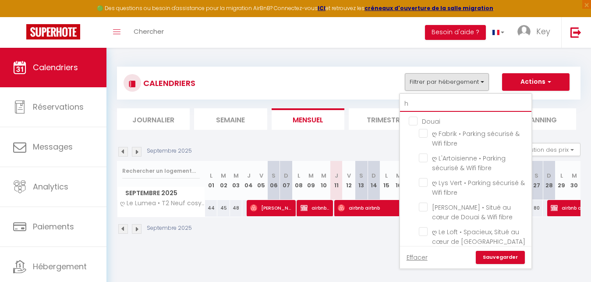
checkbox input "false"
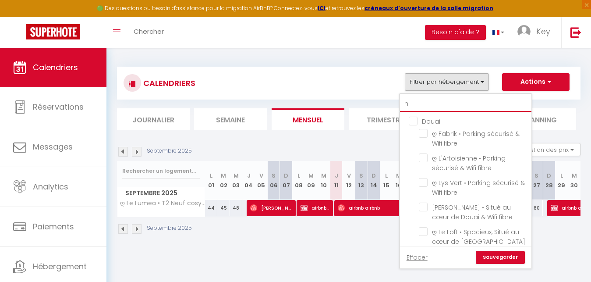
checkbox input "false"
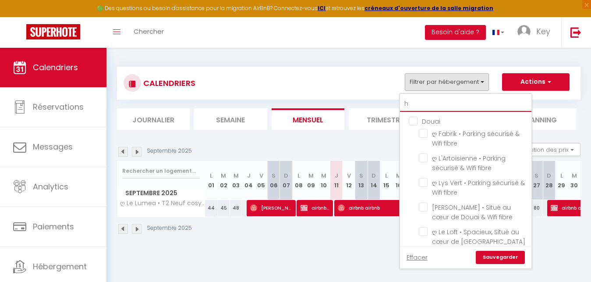
checkbox input "false"
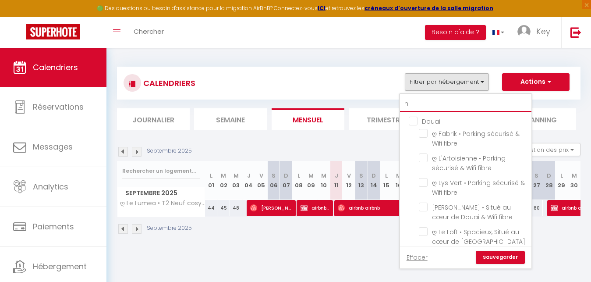
checkbox input "false"
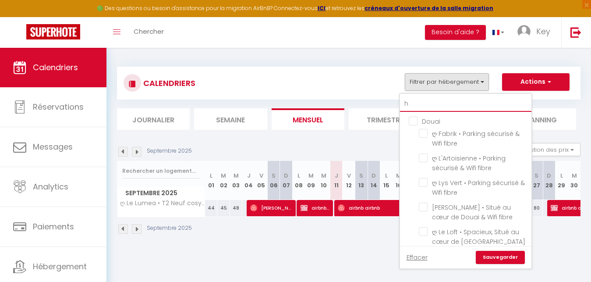
checkbox input "false"
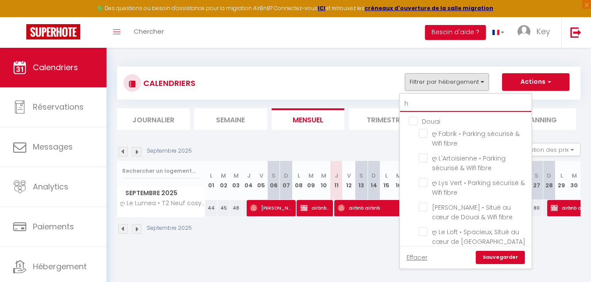
checkbox input "false"
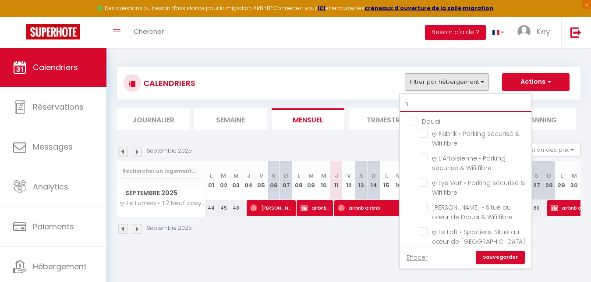
checkbox input "false"
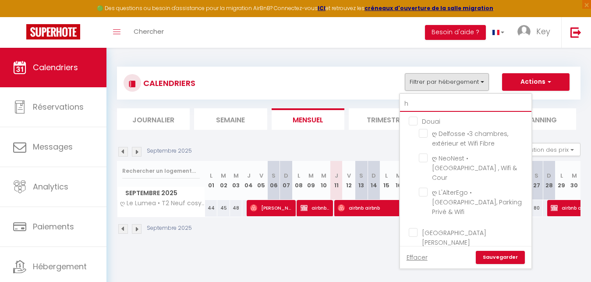
type input "hu"
checkbox input "false"
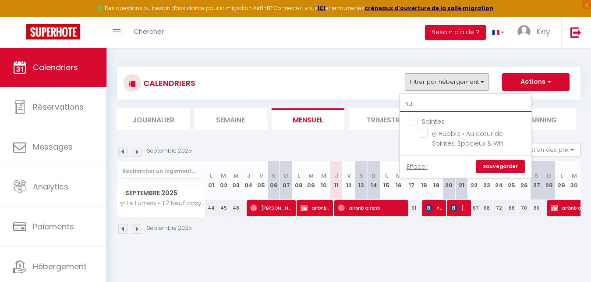
type input "hub"
checkbox input "false"
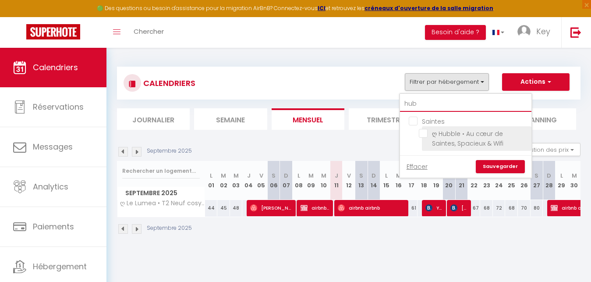
type input "hub"
click at [424, 133] on input "ღ Hubble • Au cœur de Saintes, Spacieux & Wifi" at bounding box center [473, 133] width 109 height 9
checkbox input "true"
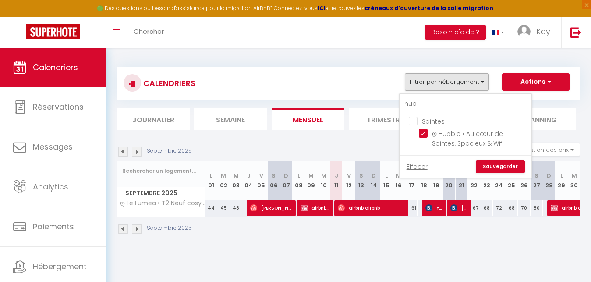
click at [502, 168] on link "Sauvegarder" at bounding box center [499, 166] width 49 height 13
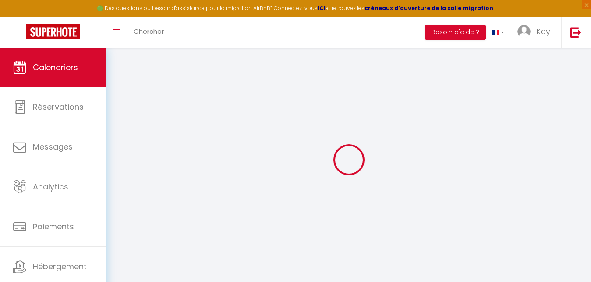
select select
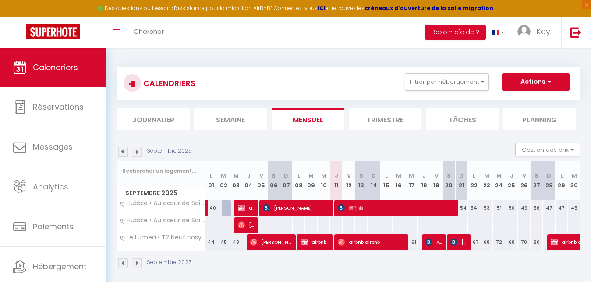
click at [345, 213] on span "新莲 曲" at bounding box center [397, 207] width 119 height 17
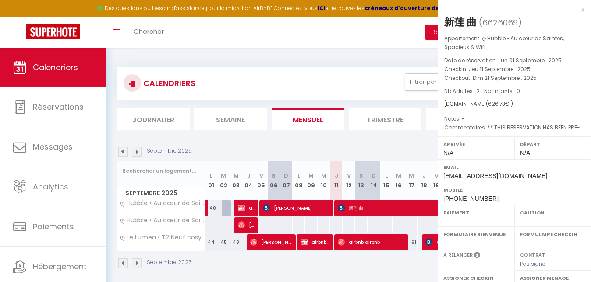
select select "OK"
select select "0"
select select "1"
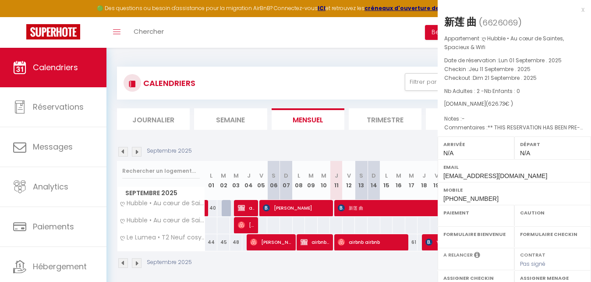
select select
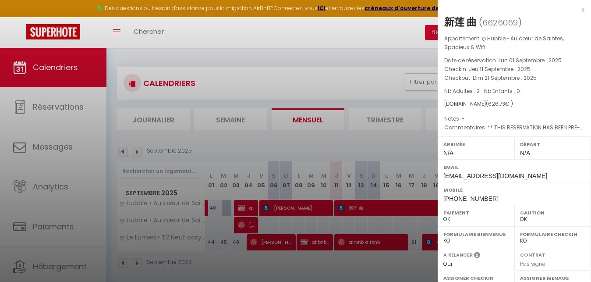
click at [309, 215] on div at bounding box center [295, 141] width 591 height 282
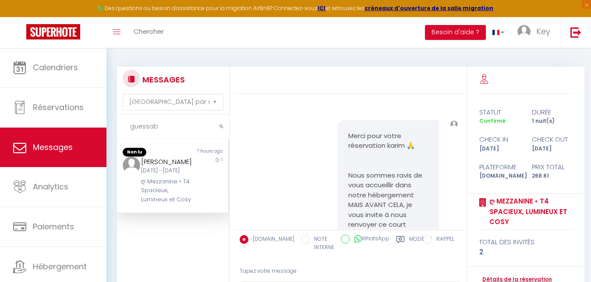
select select "message"
click at [166, 128] on input "guessab" at bounding box center [173, 126] width 112 height 25
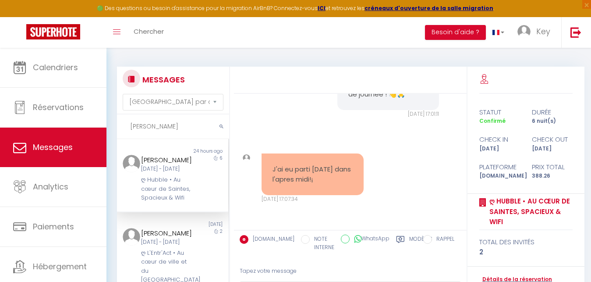
click at [168, 120] on input "Fernandes" at bounding box center [173, 126] width 112 height 25
paste input "[PERSON_NAME]"
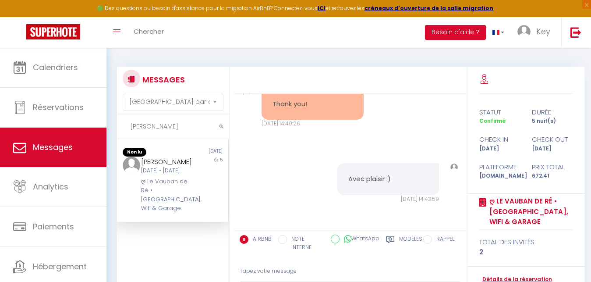
scroll to position [1376, 0]
click at [180, 175] on div "Jeu 11 Sep - Mar 16 Sep" at bounding box center [167, 170] width 53 height 8
click at [396, 240] on div "Modèles" at bounding box center [404, 245] width 36 height 21
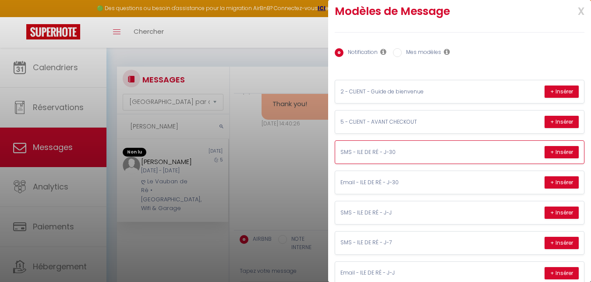
scroll to position [0, 0]
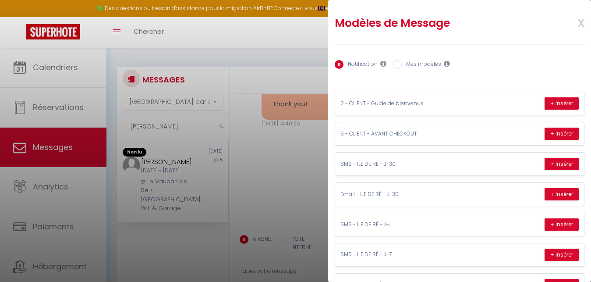
click at [287, 174] on div at bounding box center [295, 141] width 591 height 282
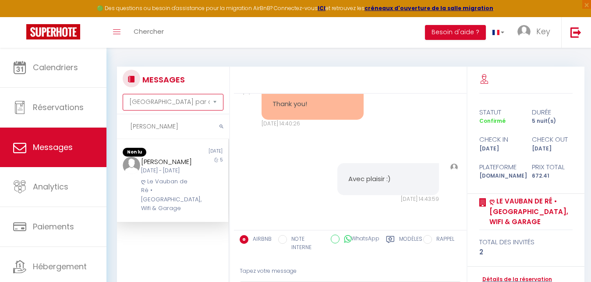
click at [162, 94] on select "Trier par date de réservation Trier par date de message" at bounding box center [173, 102] width 101 height 17
click at [272, 63] on div "MESSAGES Trier par date de réservation Trier par date de message Coghlan Non lu…" at bounding box center [348, 202] width 463 height 288
click at [169, 128] on input "[PERSON_NAME]" at bounding box center [173, 126] width 112 height 25
paste input "llins"
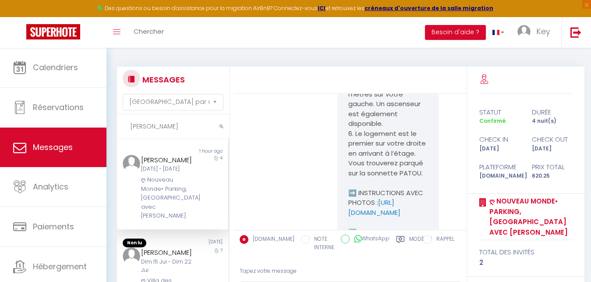
scroll to position [2985, 0]
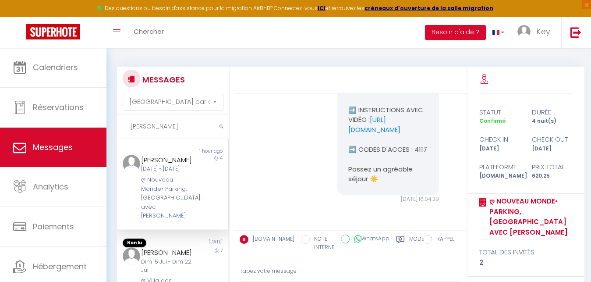
click at [165, 119] on input "[PERSON_NAME]" at bounding box center [173, 126] width 112 height 25
paste input "[PERSON_NAME]"
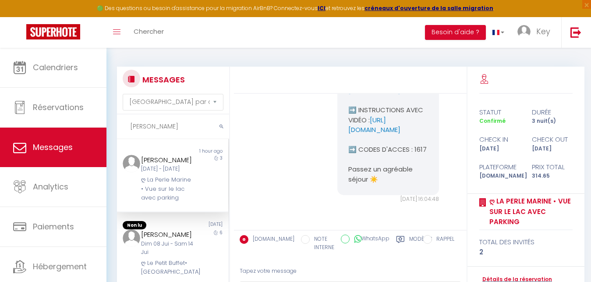
scroll to position [3212, 0]
click at [157, 130] on input "[PERSON_NAME]" at bounding box center [173, 126] width 112 height 25
paste input "POIRIER"
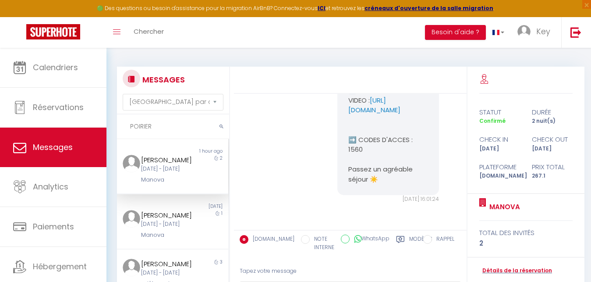
scroll to position [3064, 0]
click at [157, 158] on div "[PERSON_NAME]" at bounding box center [167, 160] width 53 height 11
click at [147, 134] on input "POIRIER" at bounding box center [173, 126] width 112 height 25
paste input "[GEOGRAPHIC_DATA]"
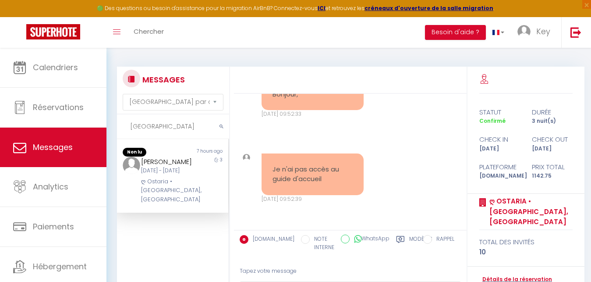
scroll to position [2564, 0]
click at [409, 239] on label "Modèles" at bounding box center [420, 244] width 23 height 18
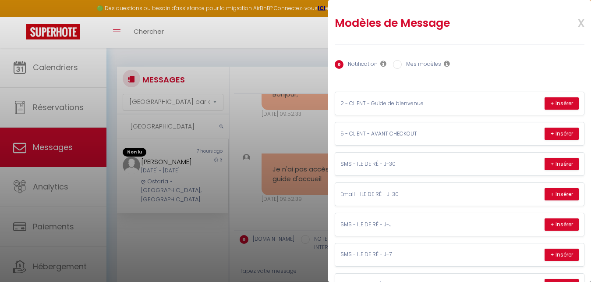
click at [283, 134] on div at bounding box center [295, 141] width 591 height 282
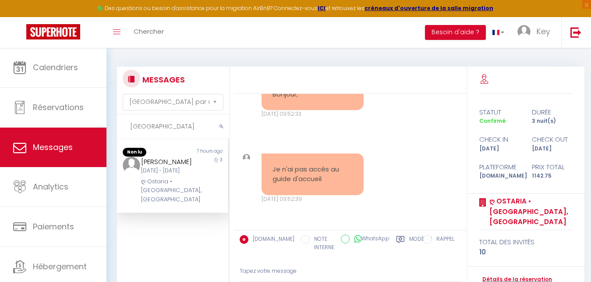
click at [168, 120] on input "[GEOGRAPHIC_DATA]" at bounding box center [173, 126] width 112 height 25
paste input "[PERSON_NAME]"
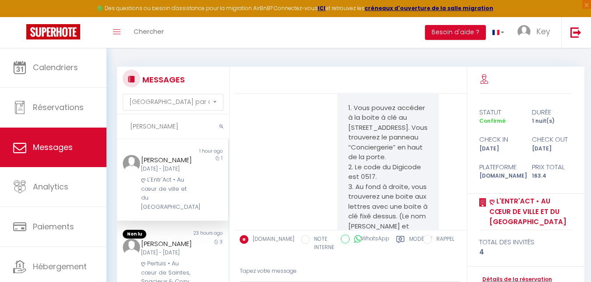
scroll to position [3744, 0]
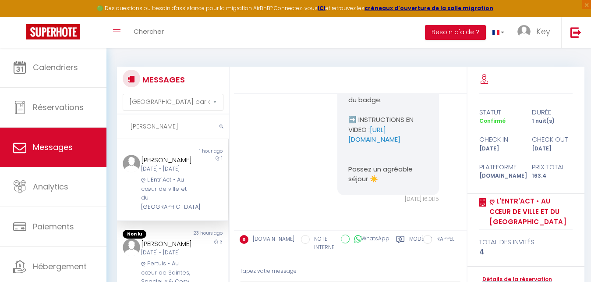
click at [143, 127] on input "[PERSON_NAME]" at bounding box center [173, 126] width 112 height 25
paste input "IBARS"
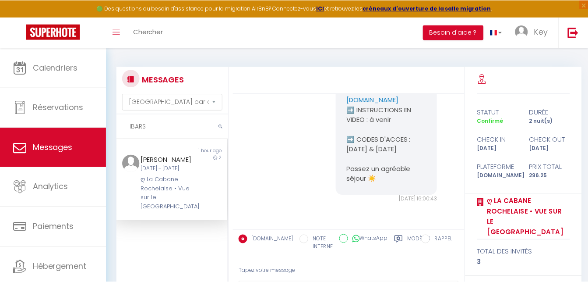
scroll to position [3435, 0]
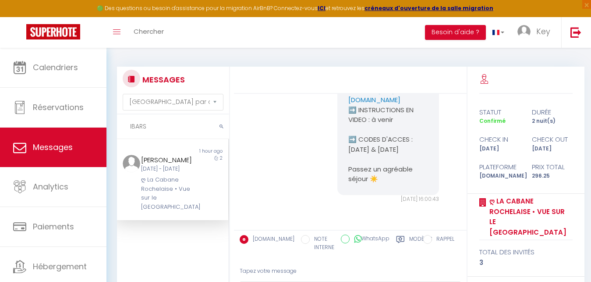
type input "IBARS"
click at [173, 127] on input "IBARS" at bounding box center [172, 126] width 111 height 25
click at [155, 130] on input "text" at bounding box center [172, 126] width 111 height 25
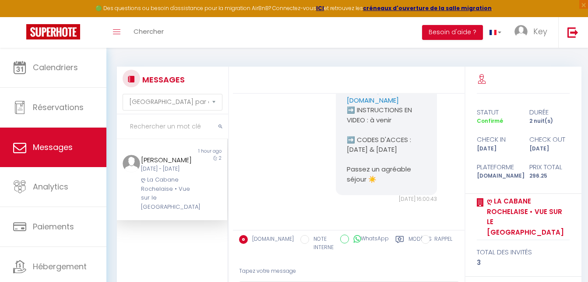
click at [165, 183] on div "daniele IBARS Jeu 11 Sep - Sam 13 Sep ღ La Cabane Rochelaise • Vue sur le vieux…" at bounding box center [167, 183] width 64 height 56
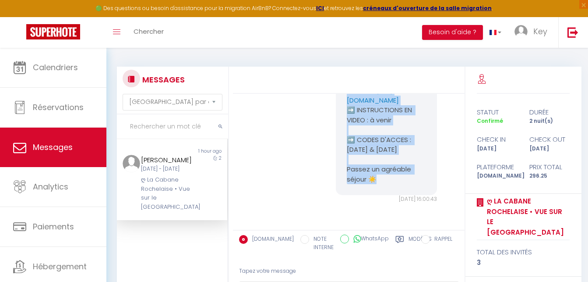
scroll to position [3072, 0]
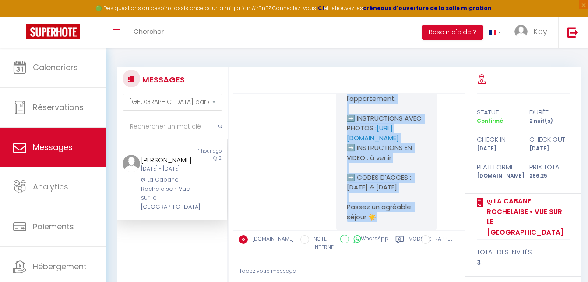
drag, startPoint x: 392, startPoint y: 195, endPoint x: 343, endPoint y: 118, distance: 91.3
click at [343, 118] on div "🔑🔒 VOS INSTRUCTIONS CHECK-IN : 1. Vous pouvez accéder à l'immeuble au 30 rue bl…" at bounding box center [386, 4] width 101 height 455
copy p "🔑🔒 VOS INSTRUCTIONS CHECK-IN : 1. Vous pouvez accéder à l'immeuble au 30 rue bl…"
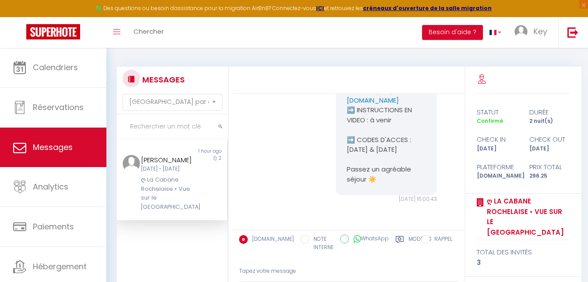
scroll to position [3484, 0]
copy p "1616"
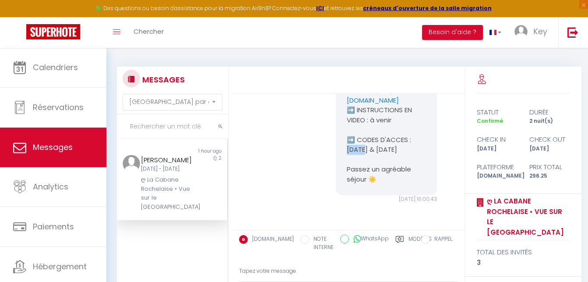
click at [172, 233] on div "Non lu 1 hour ago daniele IBARS Jeu 11 Sep - Sam 13 Sep ღ La Cabane Rochelaise …" at bounding box center [172, 247] width 111 height 217
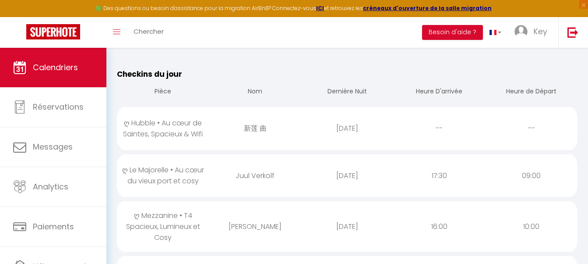
scroll to position [89, 0]
